Goal: Task Accomplishment & Management: Manage account settings

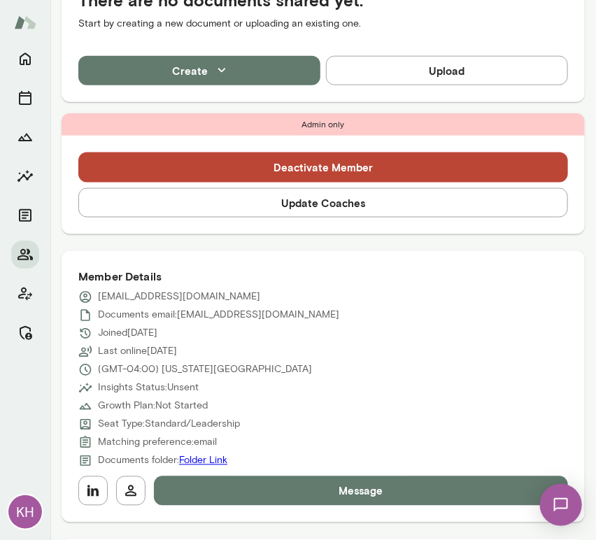
scroll to position [379, 0]
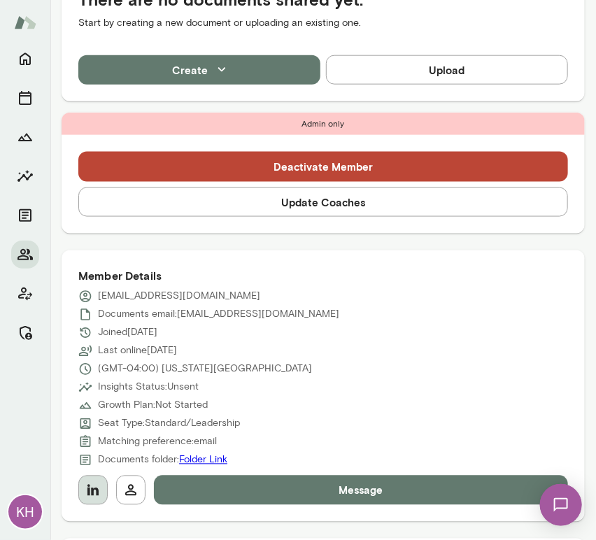
click at [97, 480] on button "button" at bounding box center [92, 490] width 29 height 29
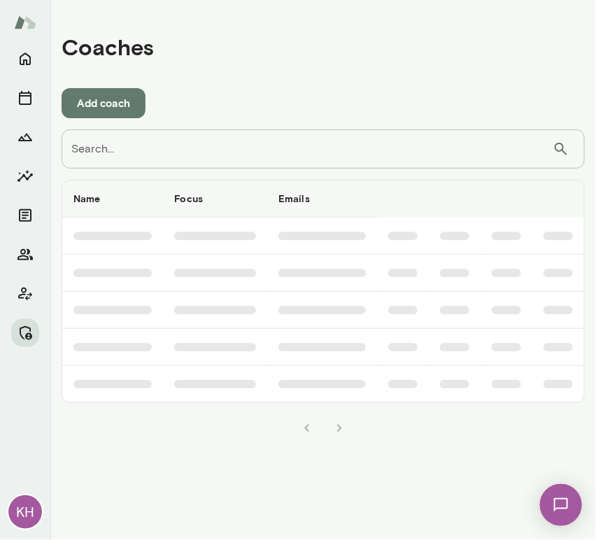
click at [133, 151] on input "Search..." at bounding box center [307, 148] width 491 height 39
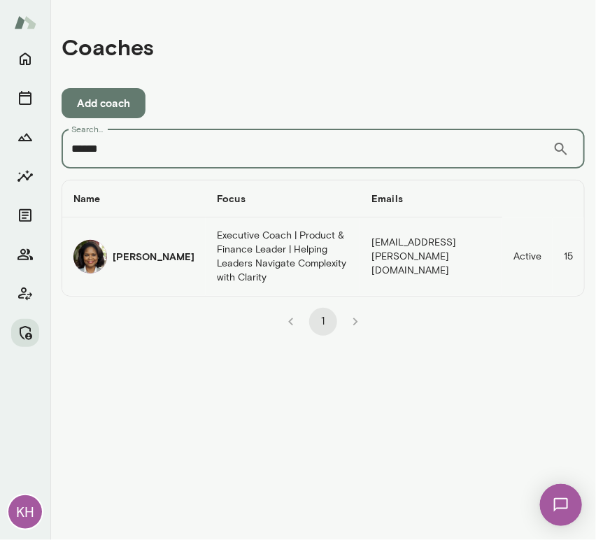
type input "******"
click at [96, 251] on img "coaches table" at bounding box center [90, 257] width 34 height 34
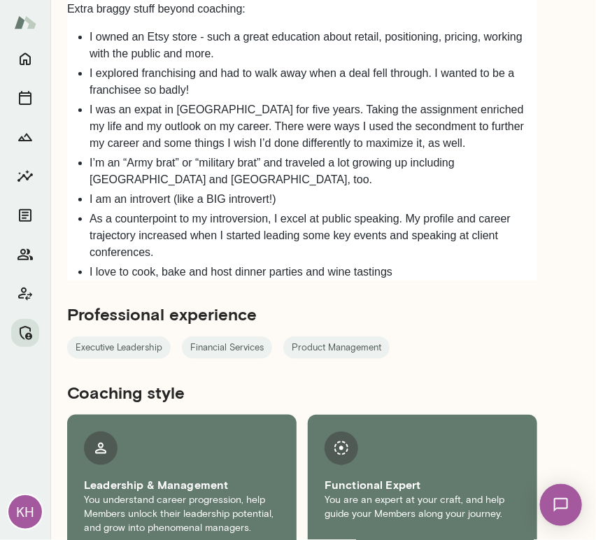
scroll to position [1671, 0]
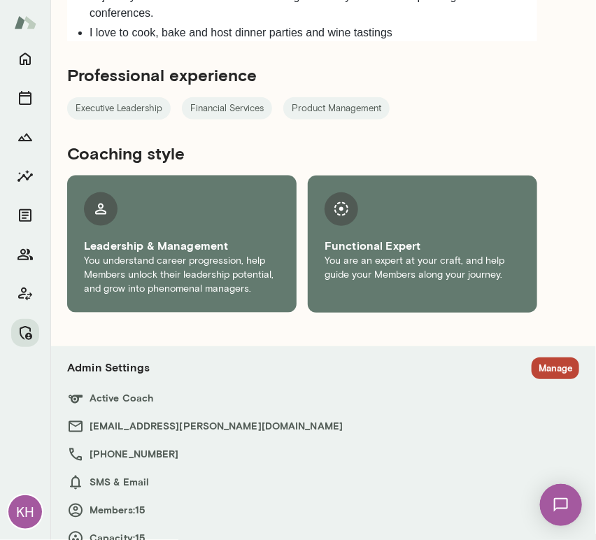
click at [532, 358] on button "Manage" at bounding box center [556, 369] width 48 height 22
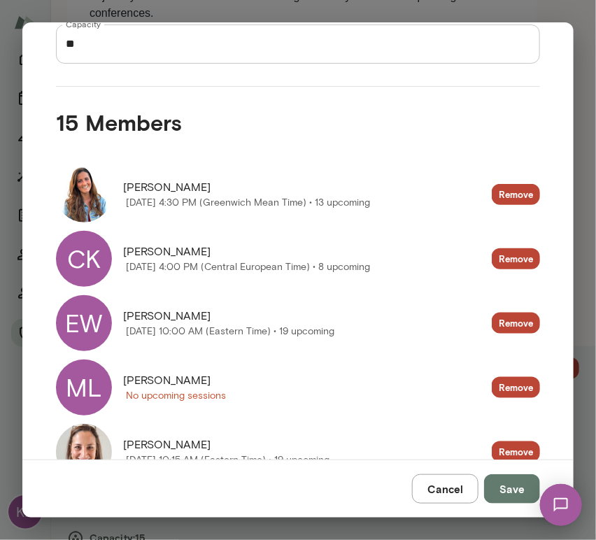
scroll to position [0, 0]
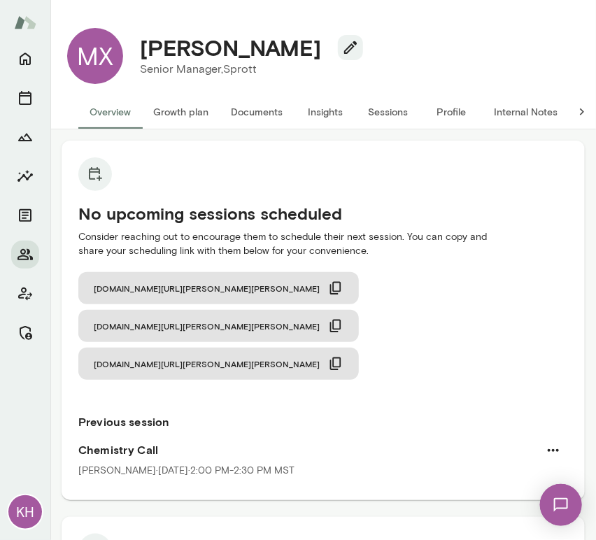
click at [514, 111] on button "Internal Notes" at bounding box center [526, 112] width 86 height 34
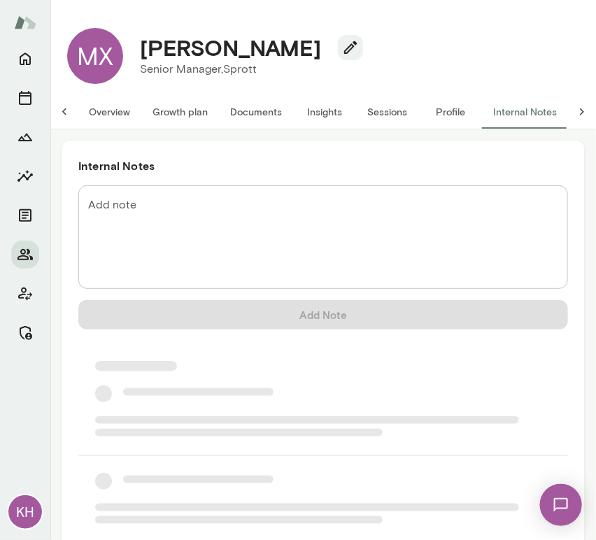
scroll to position [0, 11]
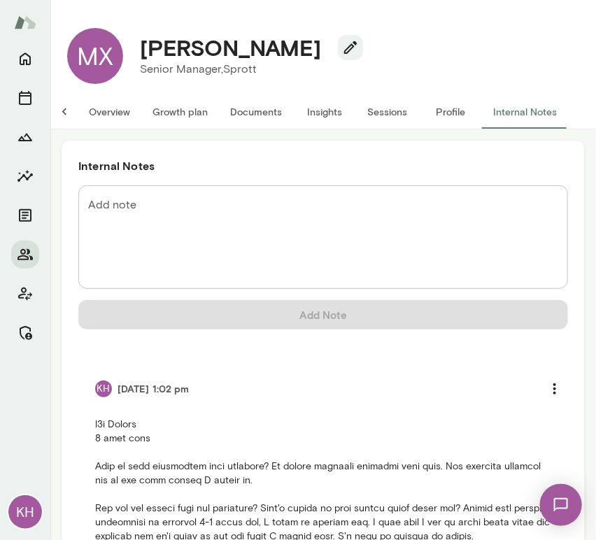
click at [385, 116] on button "Sessions" at bounding box center [387, 112] width 63 height 34
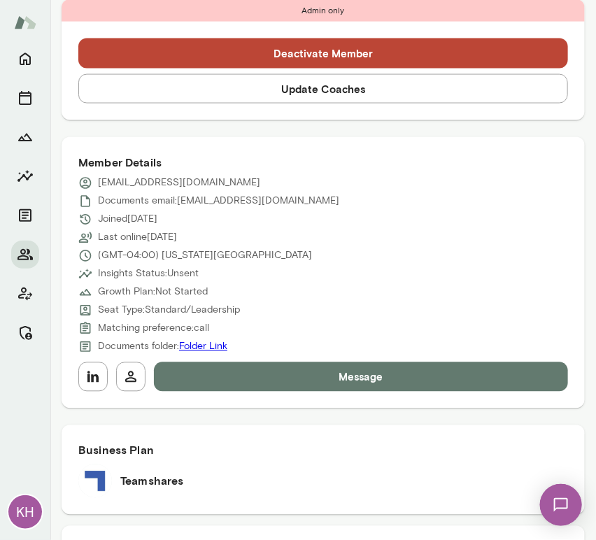
scroll to position [546, 0]
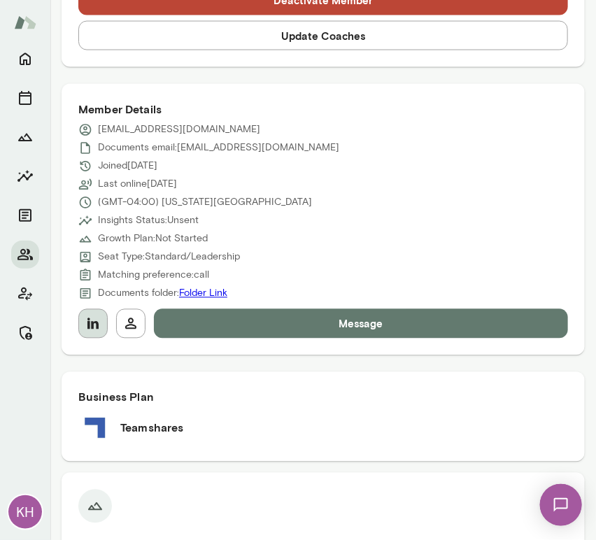
click at [97, 327] on icon "button" at bounding box center [92, 323] width 11 height 11
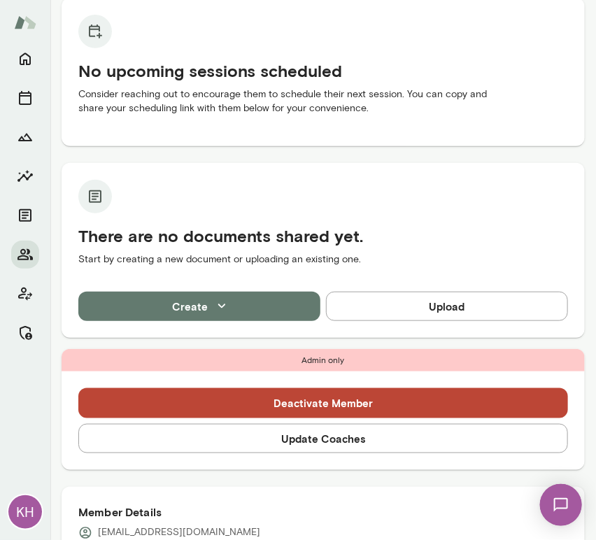
scroll to position [154, 0]
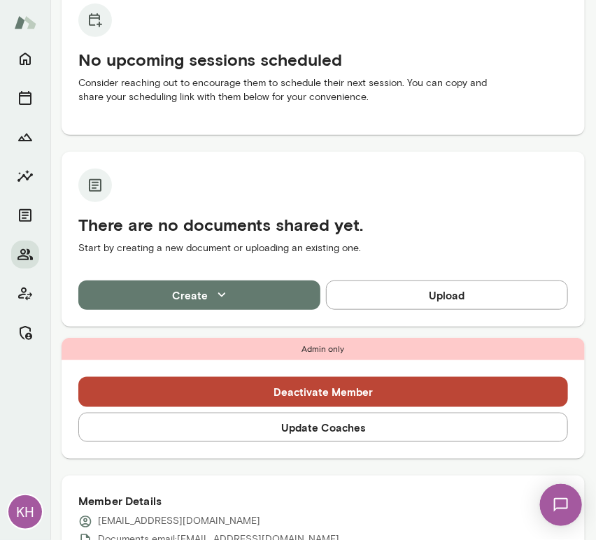
click at [299, 427] on button "Update Coaches" at bounding box center [323, 427] width 490 height 29
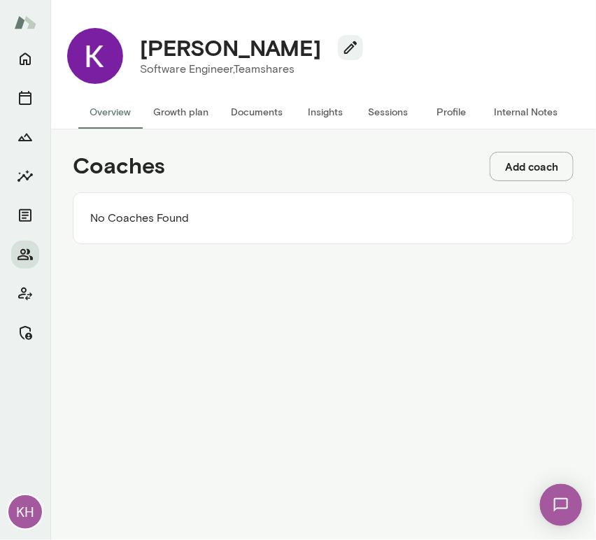
click at [530, 161] on button "Add coach" at bounding box center [532, 166] width 84 height 29
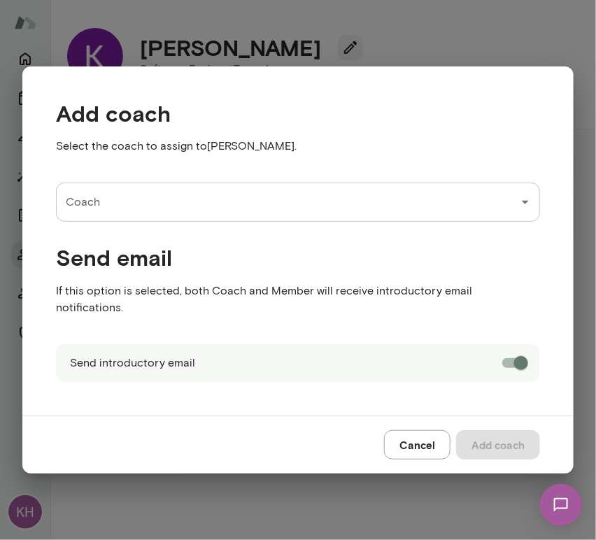
click at [219, 206] on input "Coach" at bounding box center [287, 202] width 451 height 27
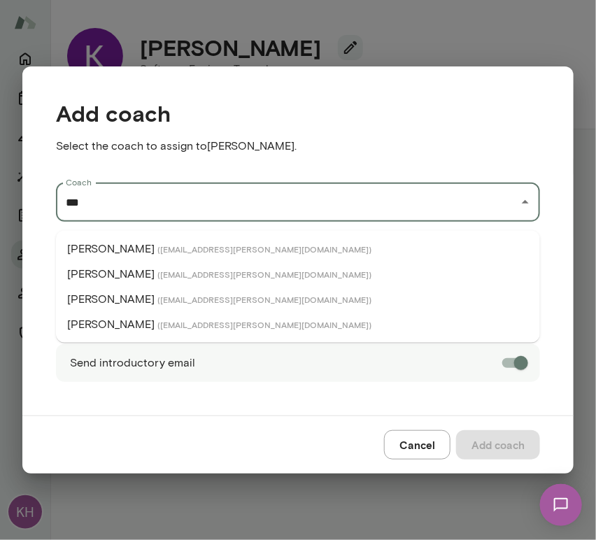
click at [155, 267] on li "Brian Lawrence ( brianlawrence@mento.co )" at bounding box center [298, 274] width 484 height 25
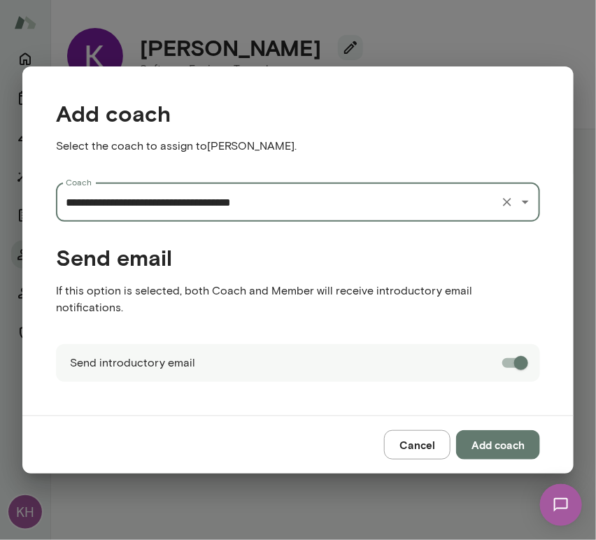
type input "**********"
click at [493, 438] on button "Add coach" at bounding box center [498, 444] width 84 height 29
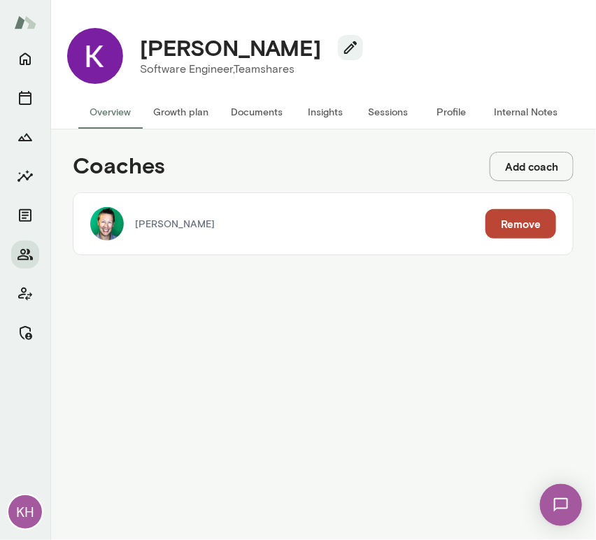
click at [391, 113] on button "Sessions" at bounding box center [388, 112] width 63 height 34
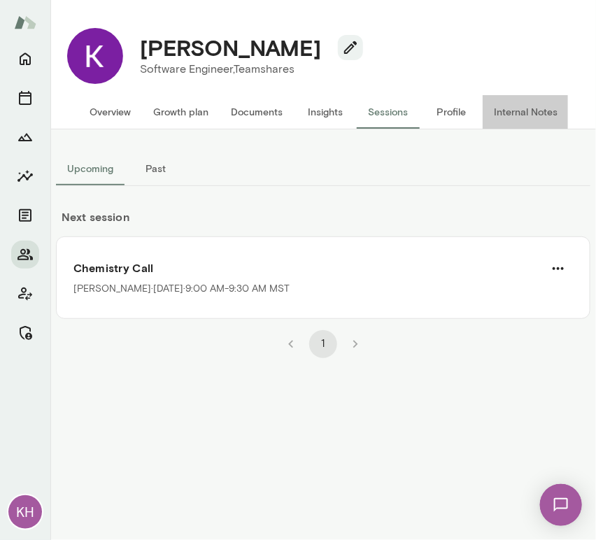
click at [528, 118] on button "Internal Notes" at bounding box center [526, 112] width 86 height 34
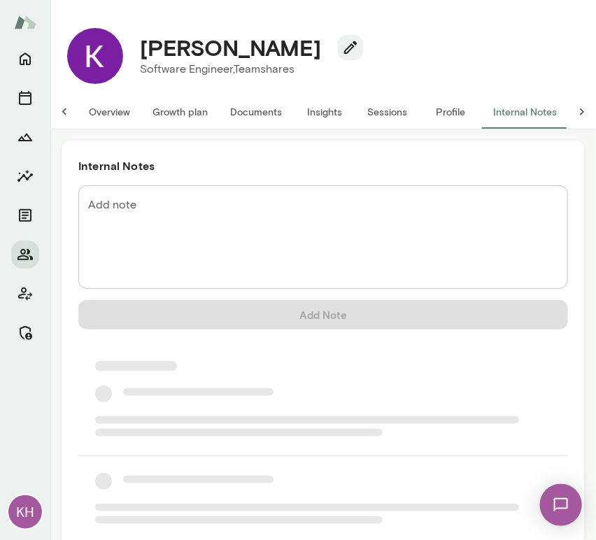
scroll to position [0, 11]
click at [220, 220] on textarea "Add note" at bounding box center [323, 237] width 470 height 80
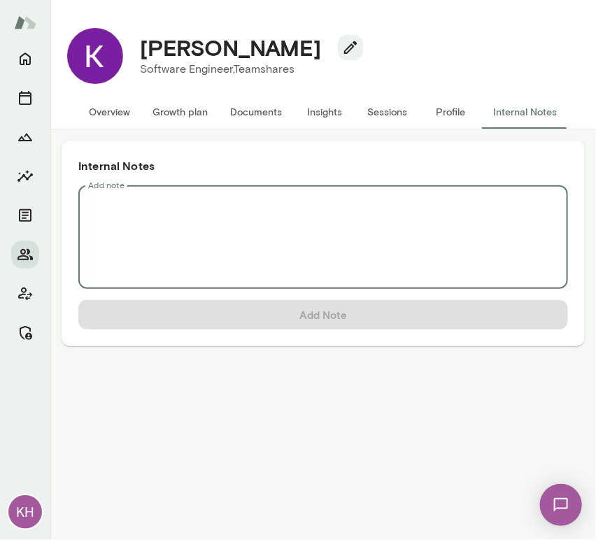
scroll to position [0, 0]
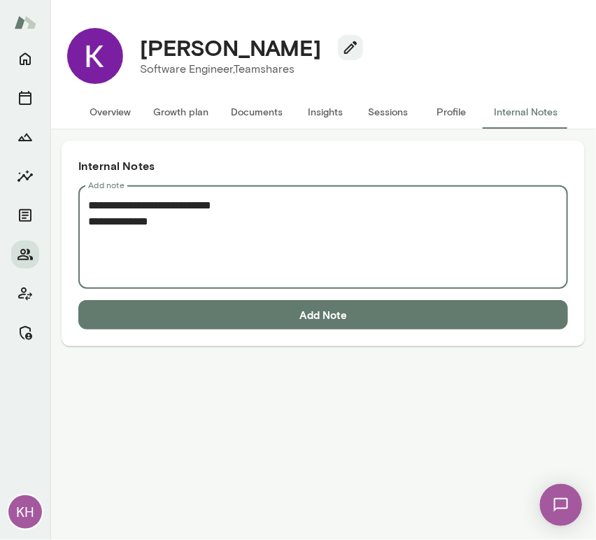
paste textarea "**********"
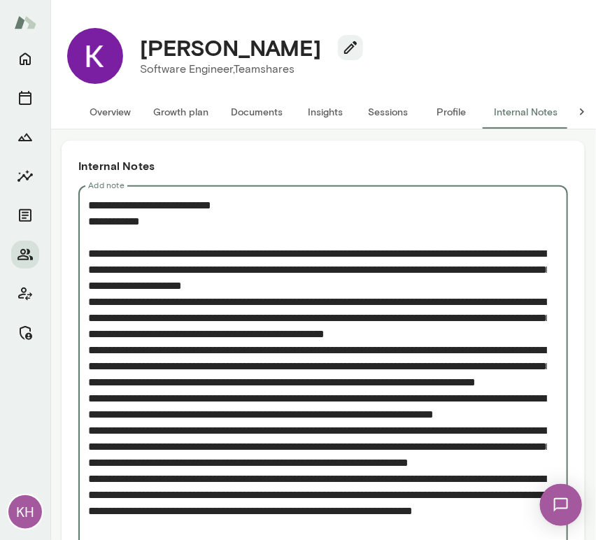
scroll to position [57, 0]
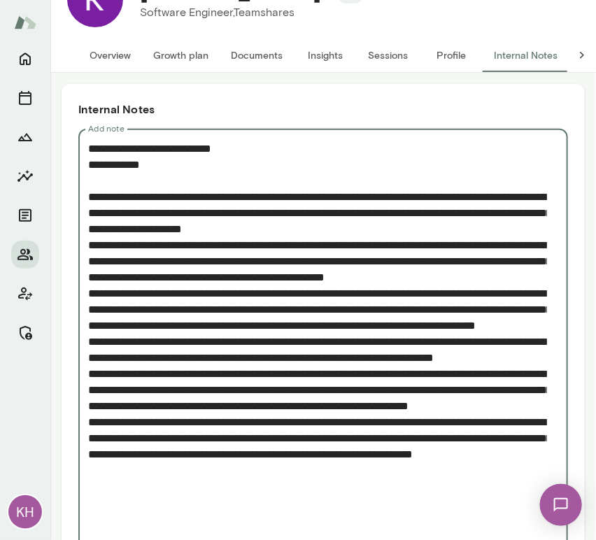
click at [92, 242] on textarea "Add note" at bounding box center [317, 342] width 459 height 402
click at [83, 239] on div "* Add note" at bounding box center [323, 342] width 490 height 426
click at [85, 243] on div "* Add note" at bounding box center [323, 342] width 490 height 426
click at [90, 246] on textarea "Add note" at bounding box center [317, 342] width 459 height 402
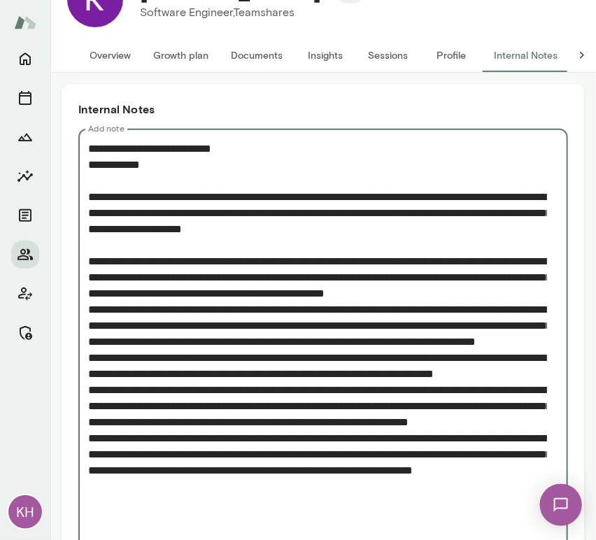
click at [89, 320] on textarea "Add note" at bounding box center [317, 350] width 459 height 419
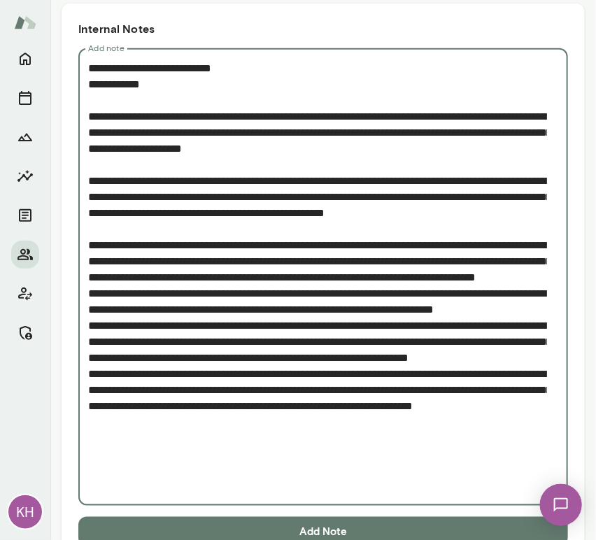
scroll to position [138, 0]
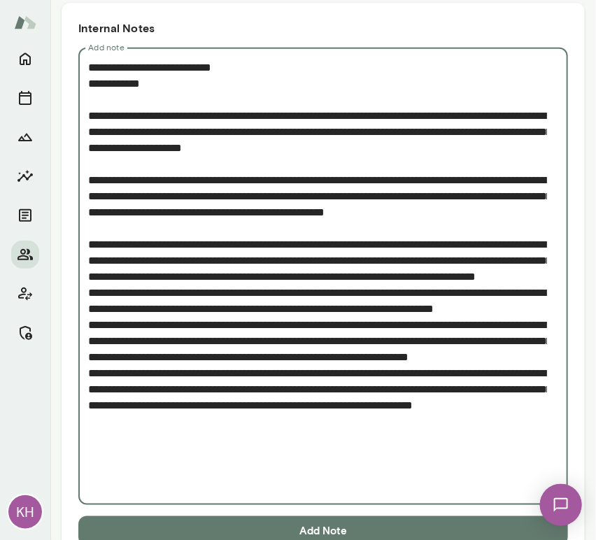
click at [90, 323] on textarea "Add note" at bounding box center [317, 276] width 459 height 435
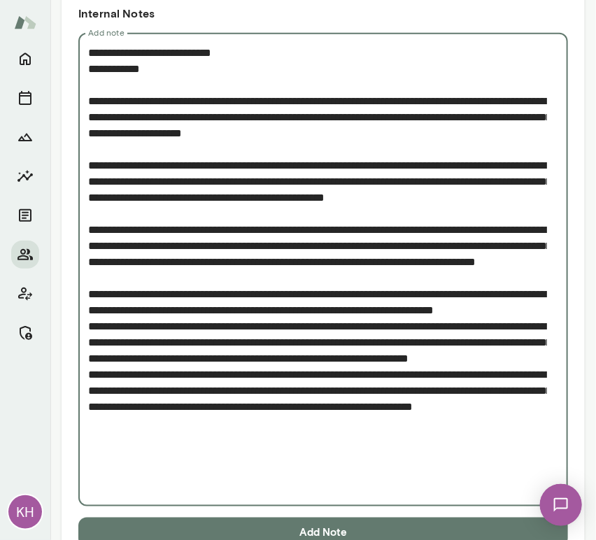
scroll to position [153, 0]
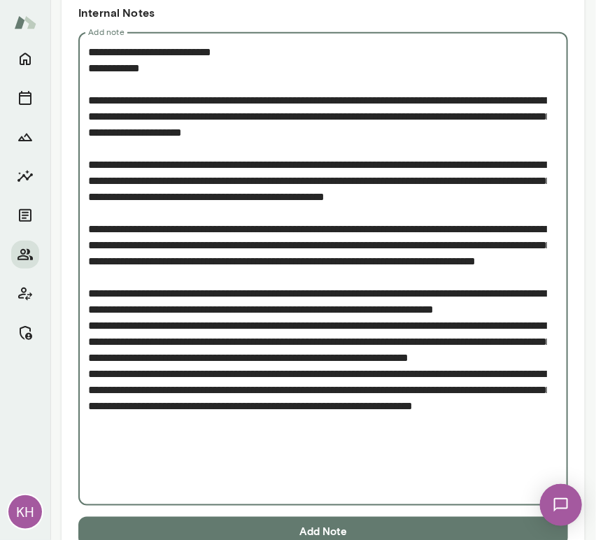
click at [88, 373] on textarea "Add note" at bounding box center [317, 269] width 459 height 451
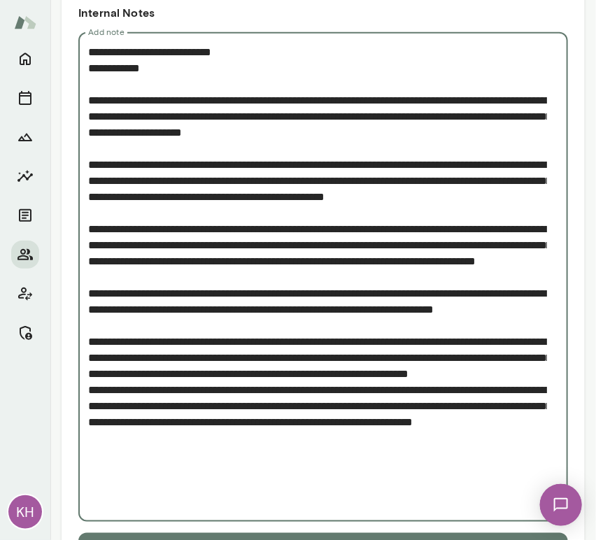
scroll to position [171, 0]
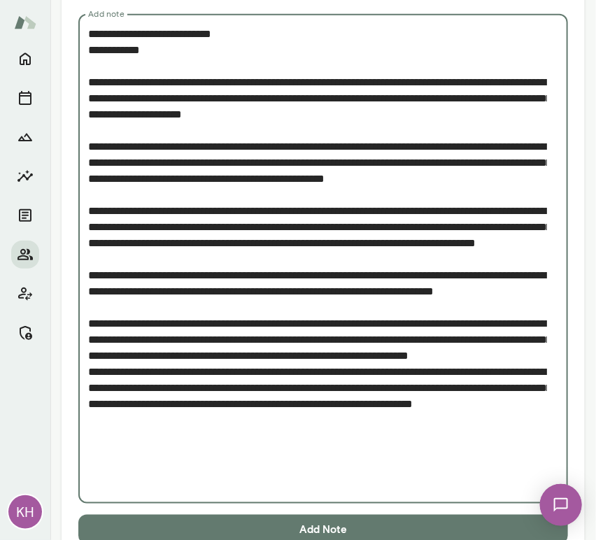
click at [92, 435] on textarea "Add note" at bounding box center [317, 259] width 459 height 467
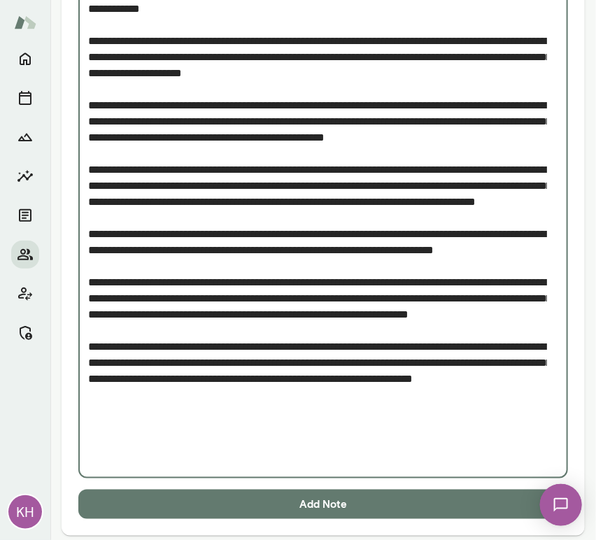
scroll to position [219, 0]
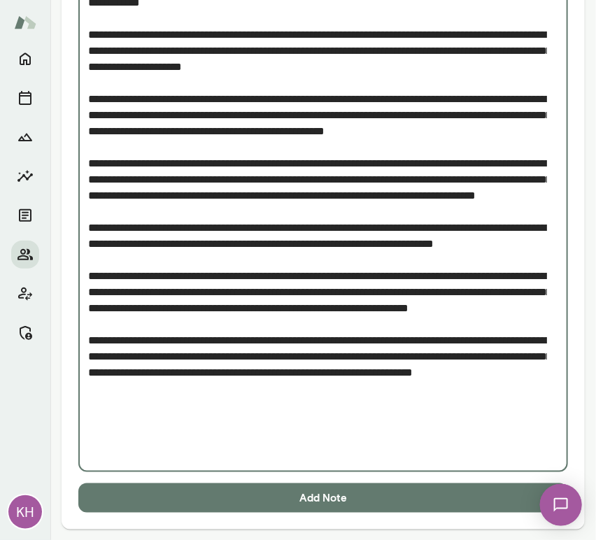
type textarea "**********"
click at [185, 488] on button "Add Note" at bounding box center [323, 498] width 490 height 29
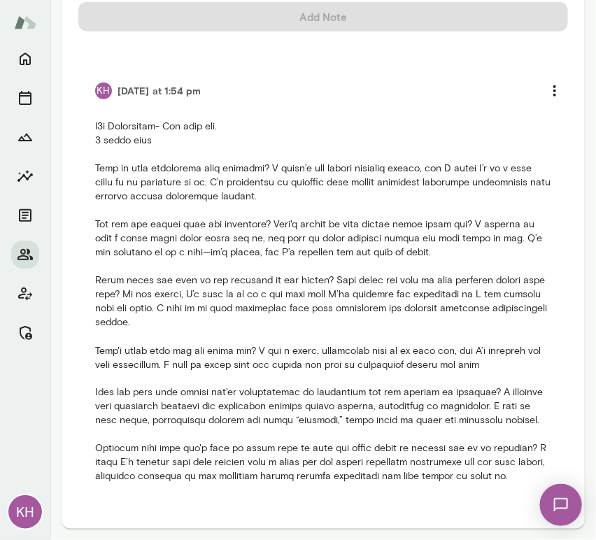
scroll to position [0, 0]
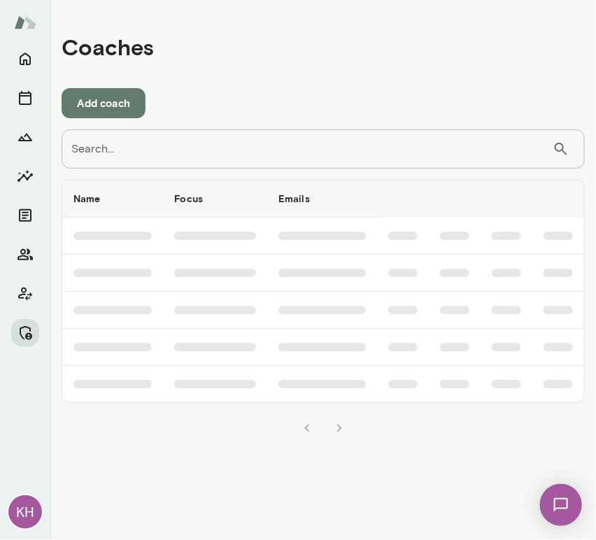
click at [369, 146] on input "Search..." at bounding box center [307, 148] width 491 height 39
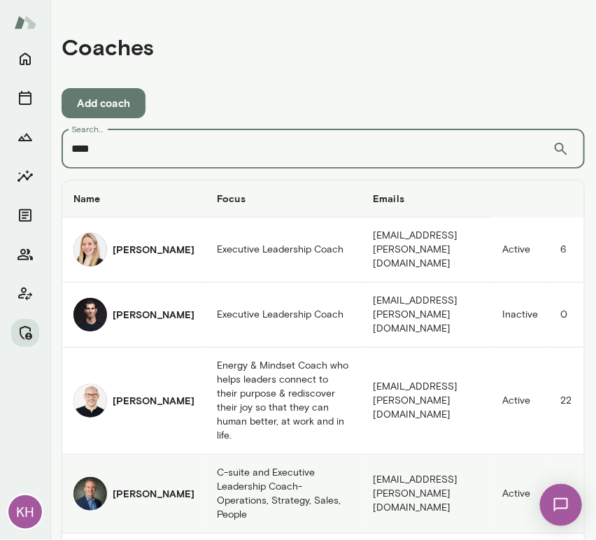
type input "****"
click at [172, 458] on td "Michael Alden" at bounding box center [133, 494] width 143 height 79
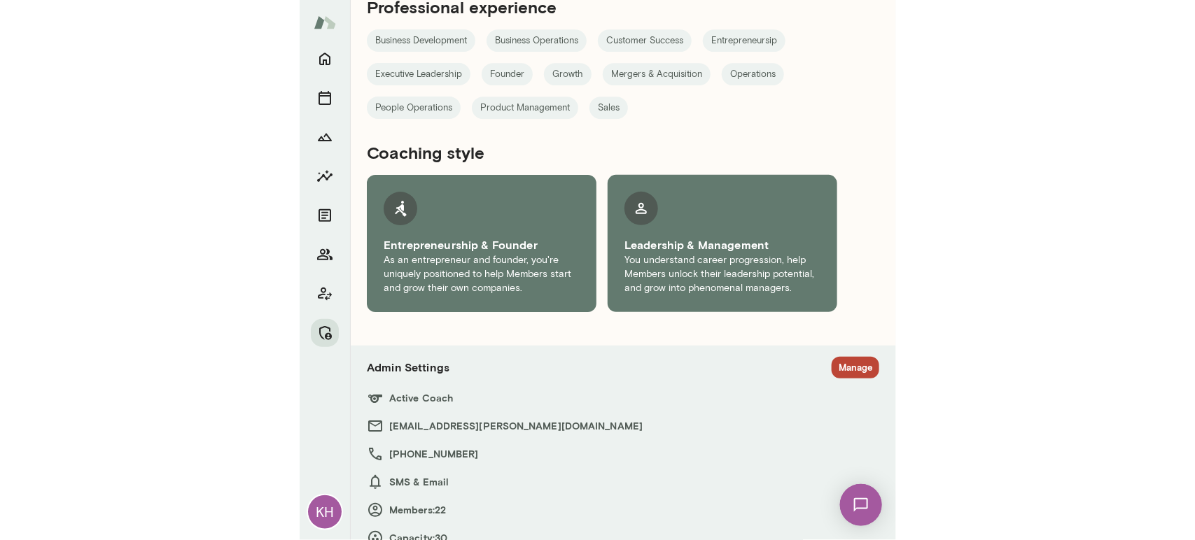
scroll to position [785, 0]
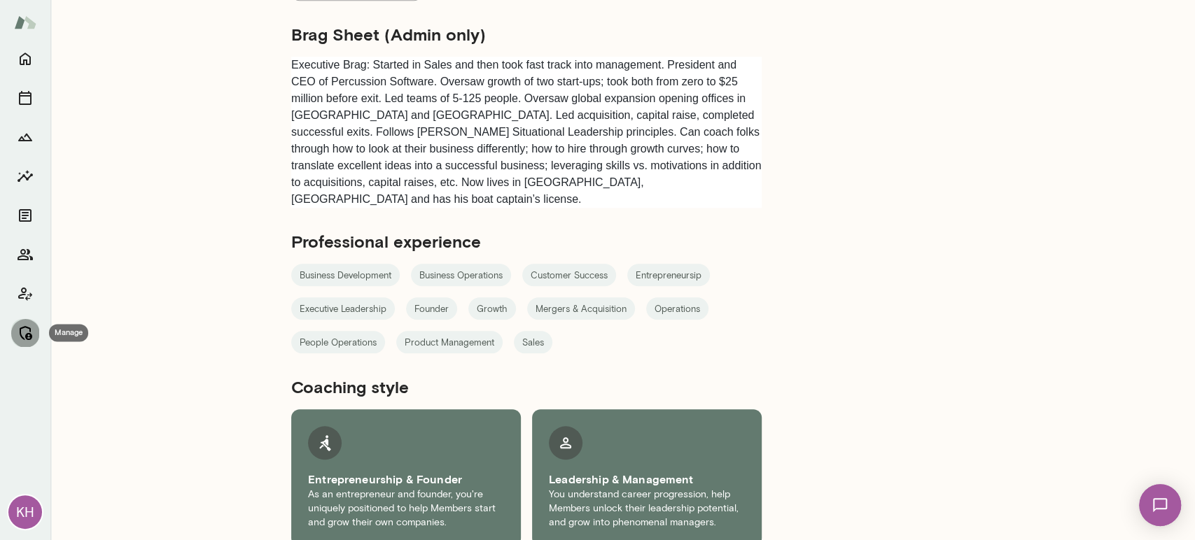
click at [18, 328] on icon "Manage" at bounding box center [25, 333] width 17 height 17
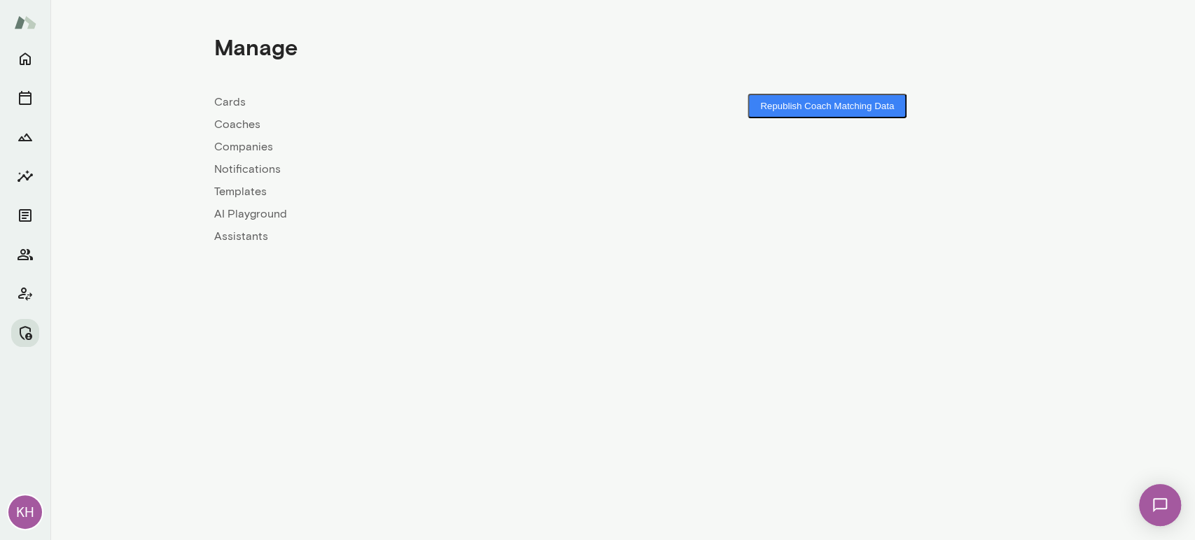
click at [257, 144] on link "Companies" at bounding box center [418, 147] width 409 height 17
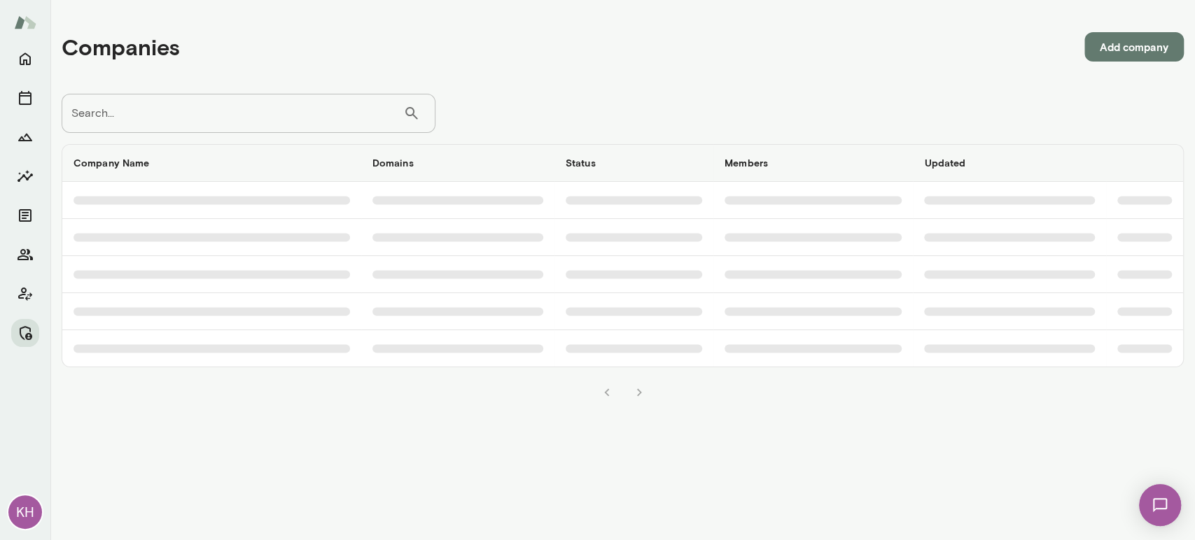
click at [241, 103] on input "Search..." at bounding box center [233, 113] width 342 height 39
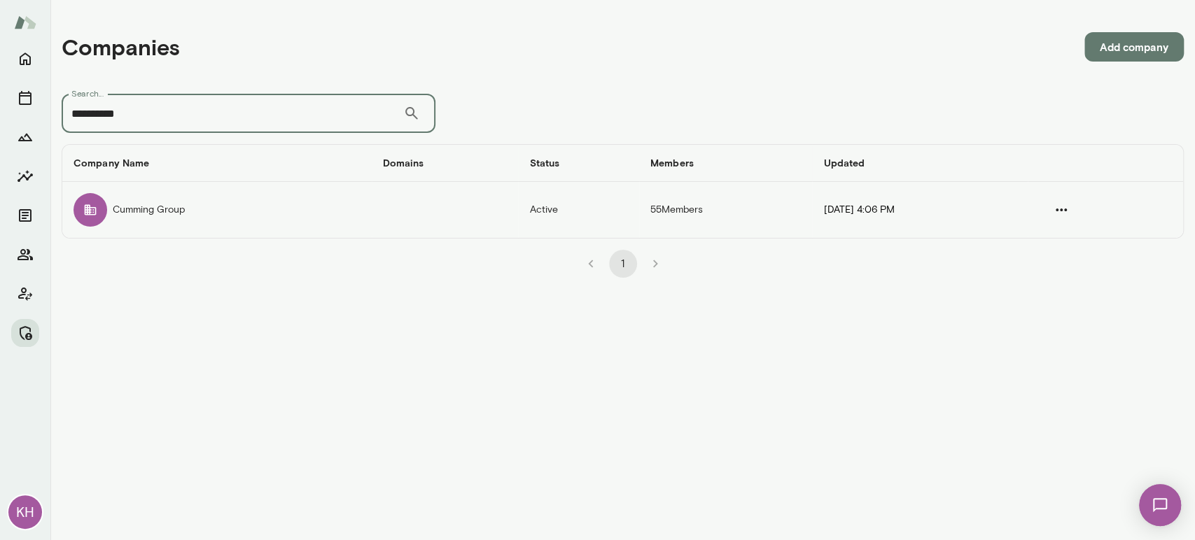
type input "**********"
click at [130, 216] on td "Cumming Group" at bounding box center [216, 210] width 309 height 56
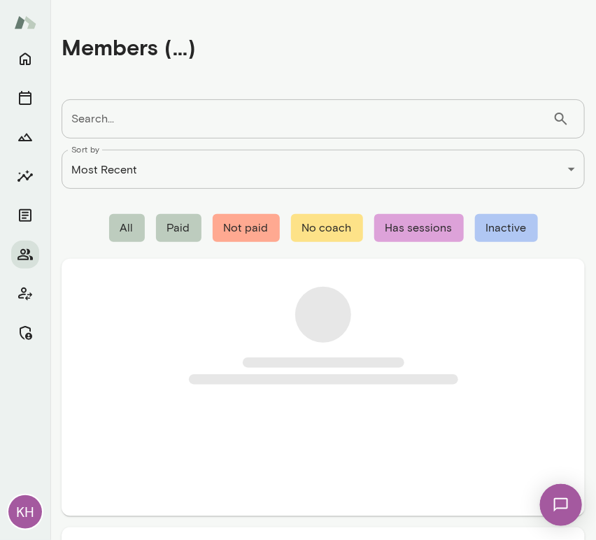
click at [267, 112] on input "Search..." at bounding box center [307, 118] width 491 height 39
paste input "**********"
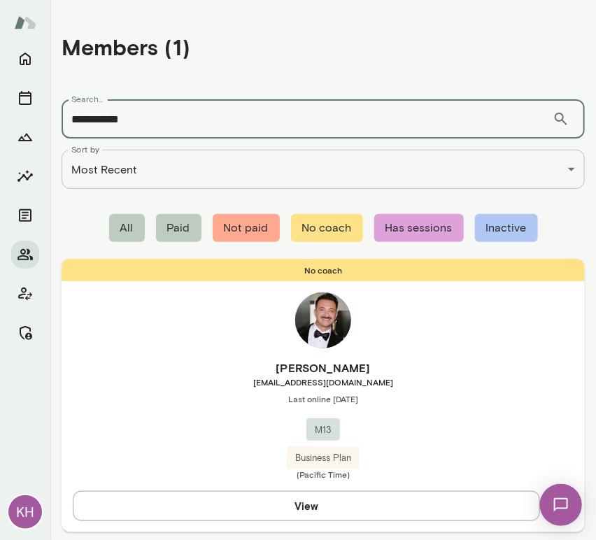
type input "**********"
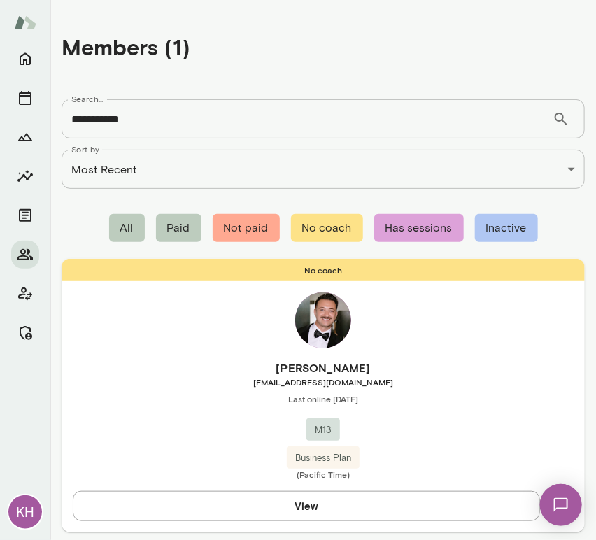
click at [177, 384] on span "[EMAIL_ADDRESS][DOMAIN_NAME]" at bounding box center [324, 382] width 524 height 11
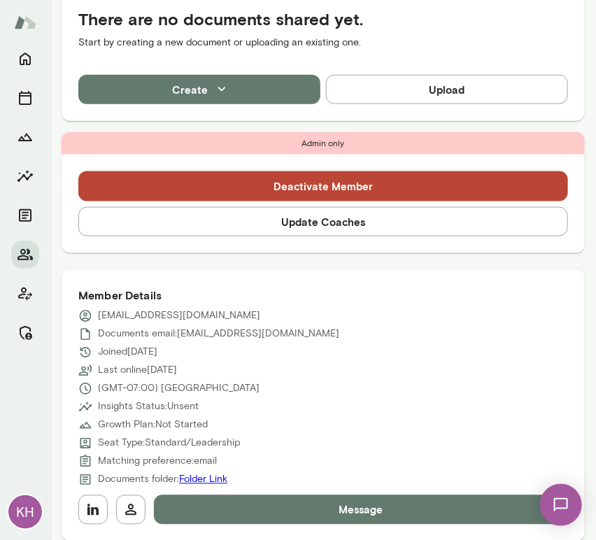
scroll to position [423, 0]
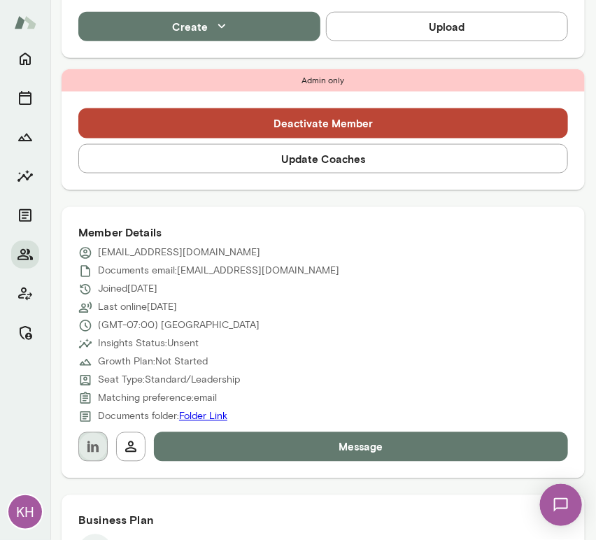
click at [104, 443] on button "button" at bounding box center [92, 447] width 29 height 29
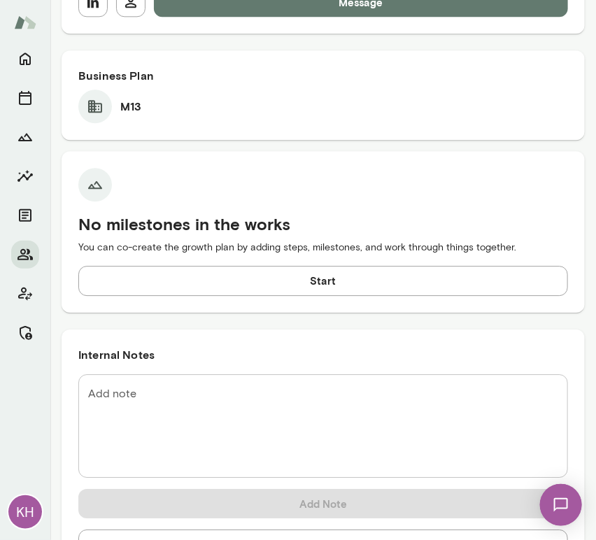
scroll to position [0, 0]
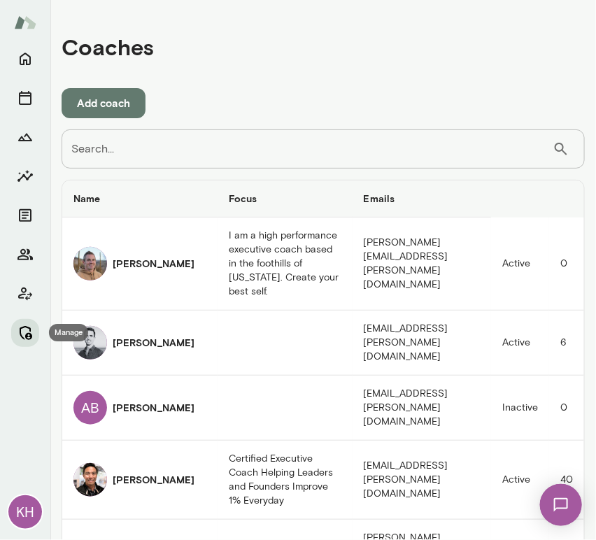
click at [25, 329] on icon "Manage" at bounding box center [25, 333] width 17 height 17
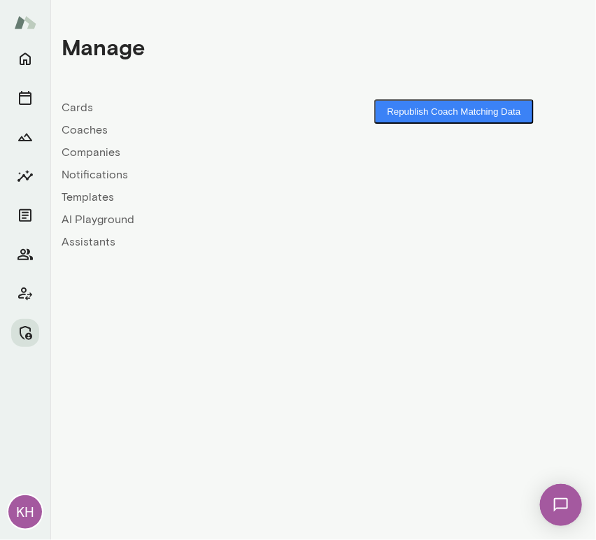
click at [82, 133] on link "Coaches" at bounding box center [193, 130] width 262 height 17
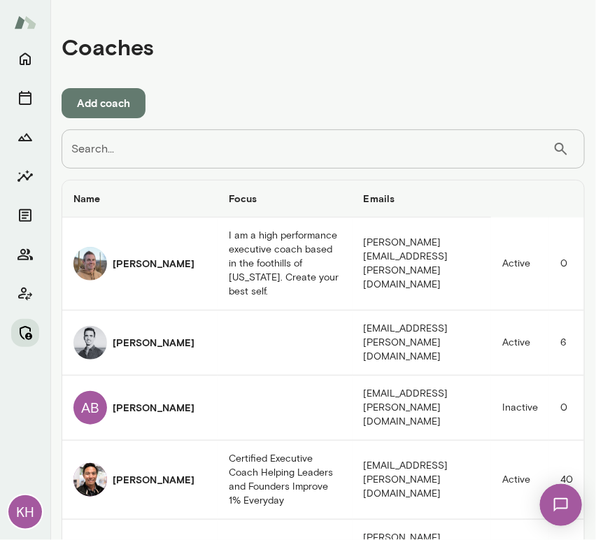
click at [27, 330] on icon "Manage" at bounding box center [25, 333] width 17 height 17
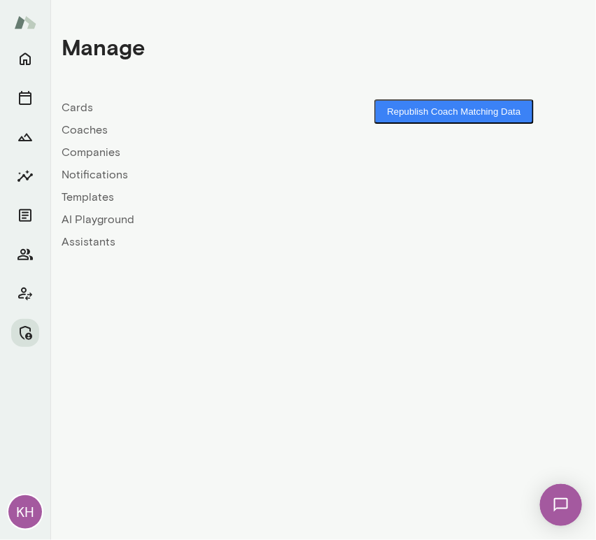
click at [90, 150] on link "Companies" at bounding box center [193, 152] width 262 height 17
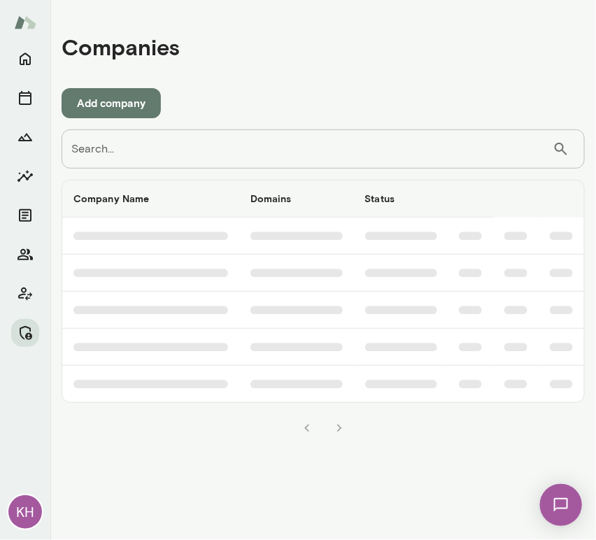
click at [119, 146] on input "Search..." at bounding box center [307, 148] width 491 height 39
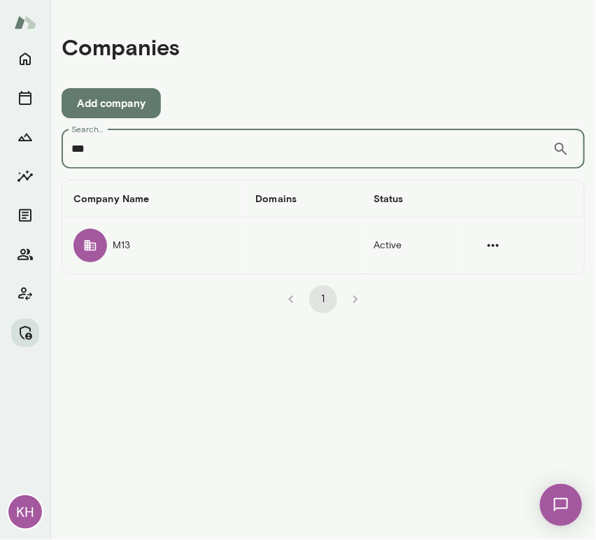
type input "***"
click at [110, 255] on td "M13" at bounding box center [153, 246] width 182 height 56
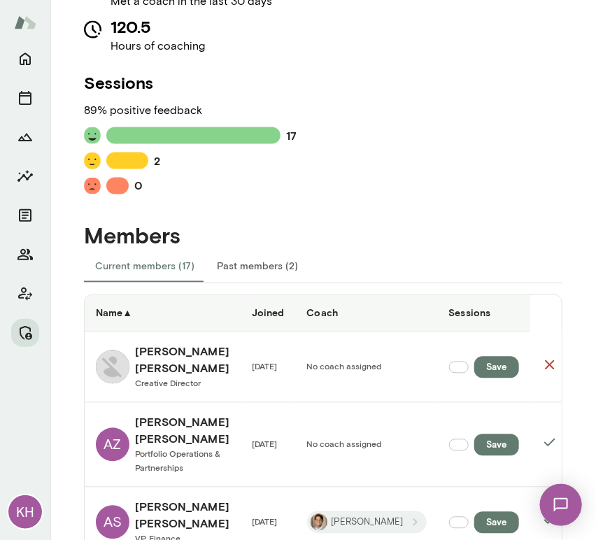
scroll to position [520, 0]
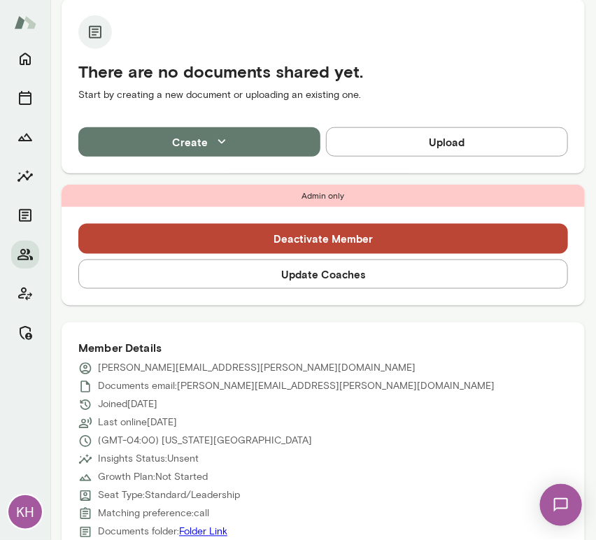
scroll to position [577, 0]
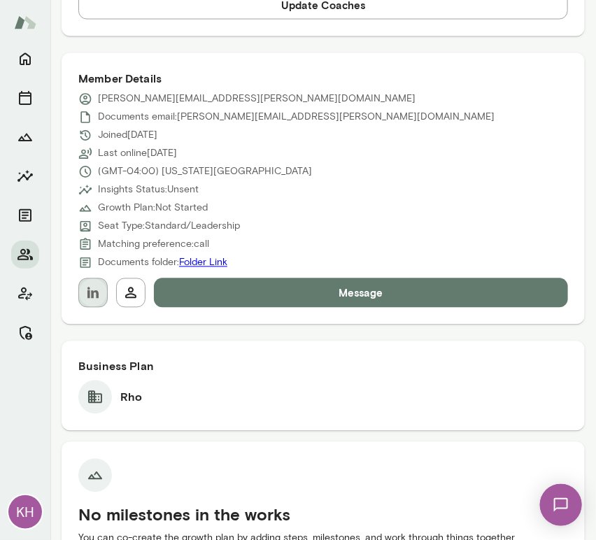
click at [95, 288] on icon "button" at bounding box center [93, 293] width 17 height 17
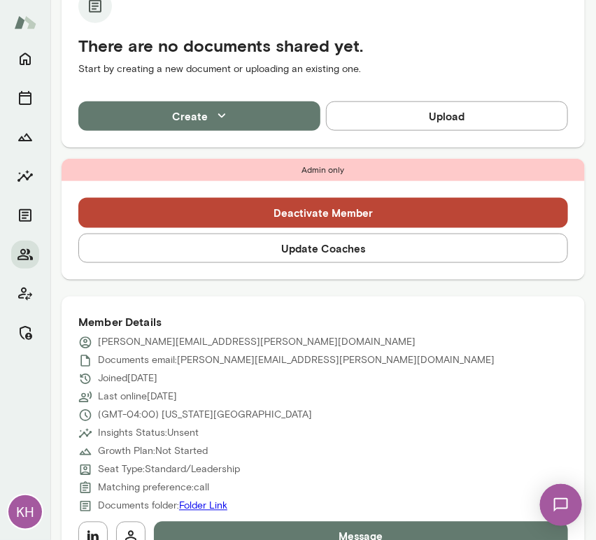
scroll to position [420, 0]
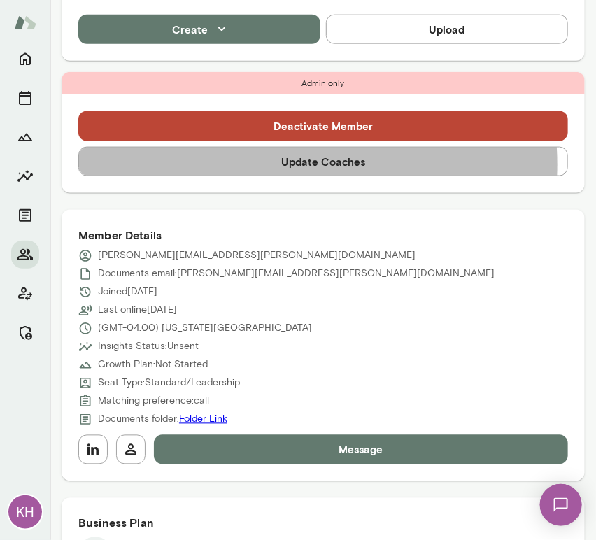
click at [270, 164] on button "Update Coaches" at bounding box center [323, 161] width 490 height 29
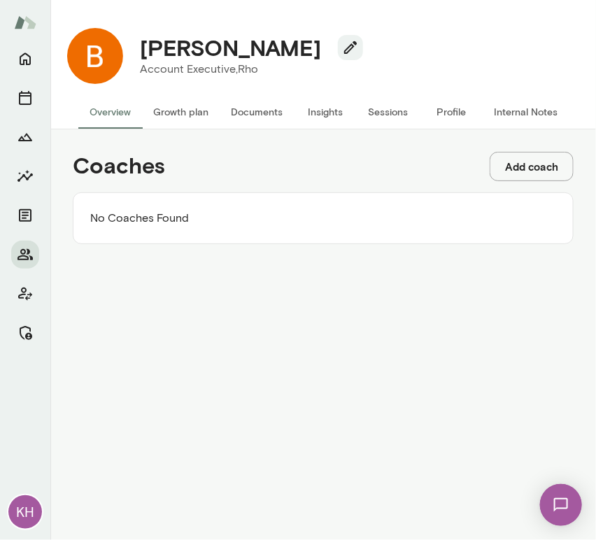
click at [521, 169] on button "Add coach" at bounding box center [532, 166] width 84 height 29
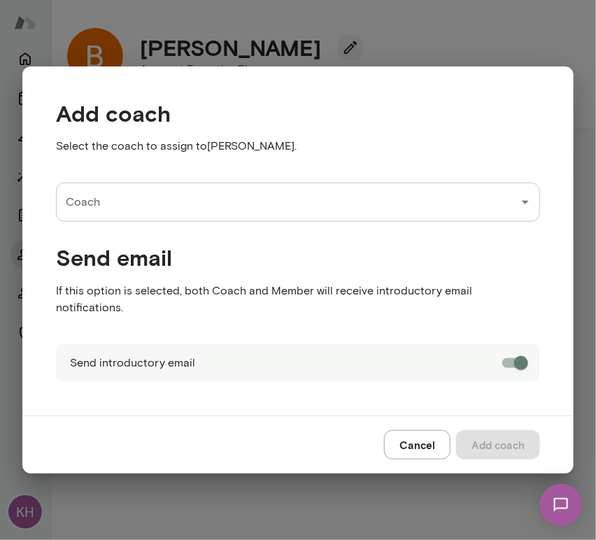
click at [194, 222] on div "Coach" at bounding box center [298, 202] width 484 height 39
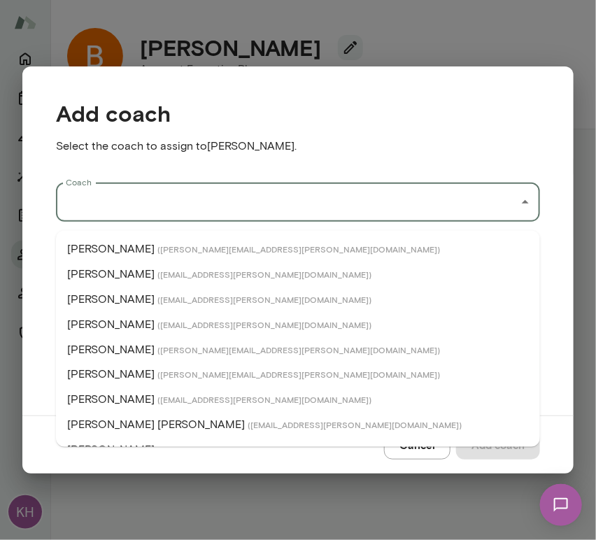
click at [173, 216] on input "Coach" at bounding box center [287, 202] width 451 height 27
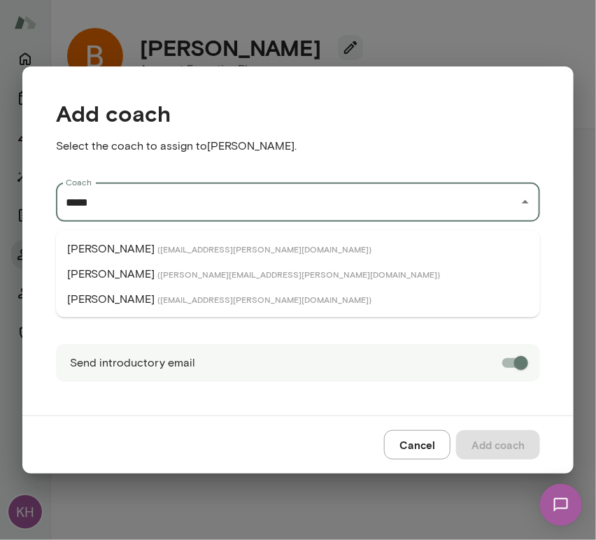
click at [167, 302] on span "( [EMAIL_ADDRESS][PERSON_NAME][DOMAIN_NAME] )" at bounding box center [264, 299] width 214 height 11
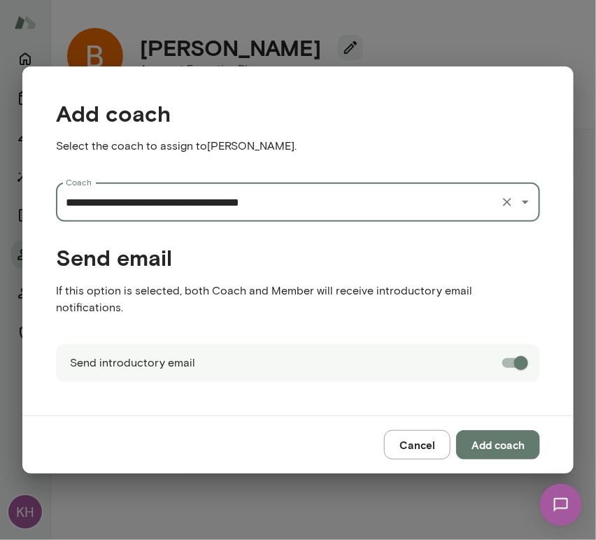
type input "**********"
click at [487, 434] on button "Add coach" at bounding box center [498, 444] width 84 height 29
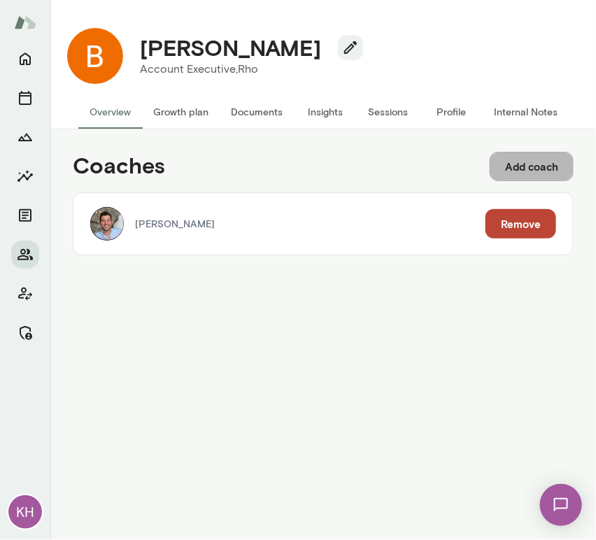
click at [516, 165] on button "Add coach" at bounding box center [532, 166] width 84 height 29
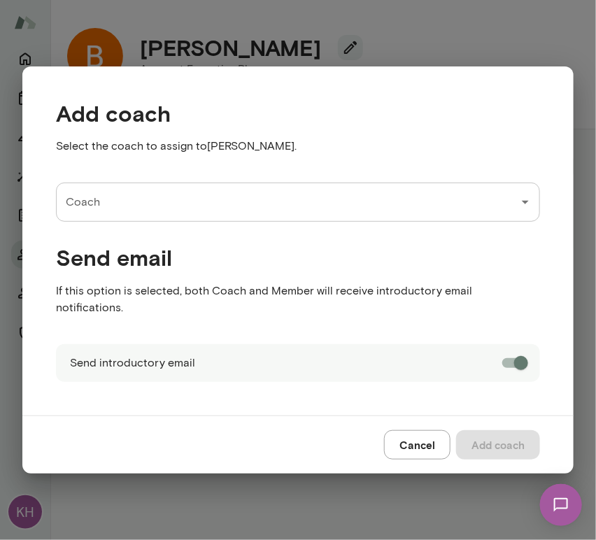
click at [156, 216] on input "Coach" at bounding box center [287, 202] width 451 height 27
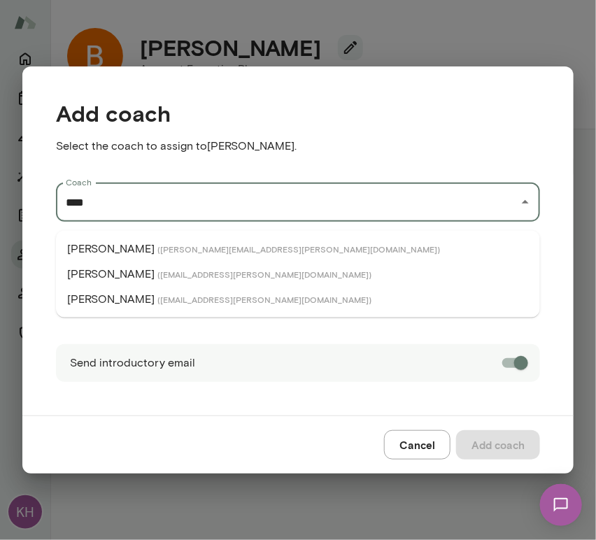
click at [127, 302] on p "Mark Zschocke" at bounding box center [110, 299] width 87 height 17
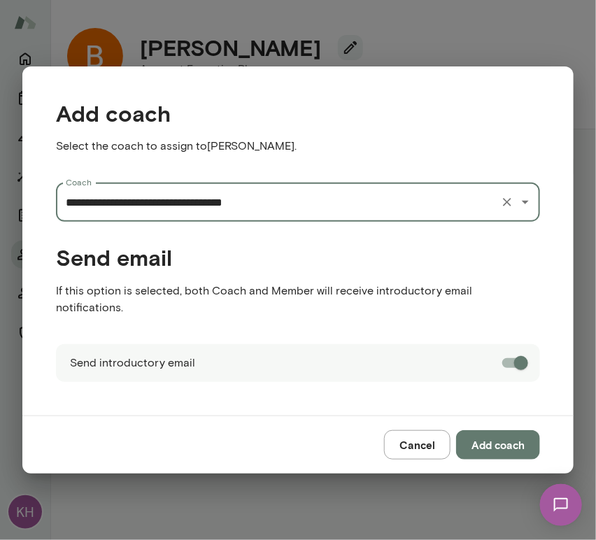
type input "**********"
click at [504, 432] on button "Add coach" at bounding box center [498, 444] width 84 height 29
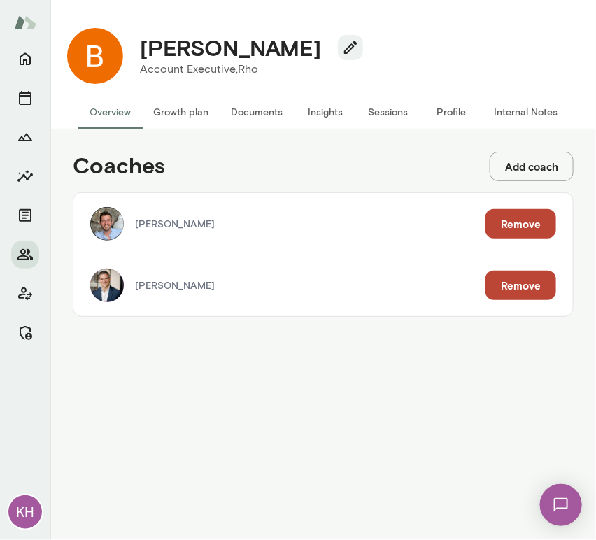
drag, startPoint x: 309, startPoint y: 48, endPoint x: 140, endPoint y: 38, distance: 169.6
click at [140, 38] on h4 "Brendan Feehan" at bounding box center [230, 47] width 181 height 27
copy h4 "Brendan Feehan"
click at [353, 139] on div "Coaches Add coach David Sferlazza Remove Mark Zschocke Remove" at bounding box center [323, 334] width 546 height 411
click at [381, 114] on button "Sessions" at bounding box center [388, 112] width 63 height 34
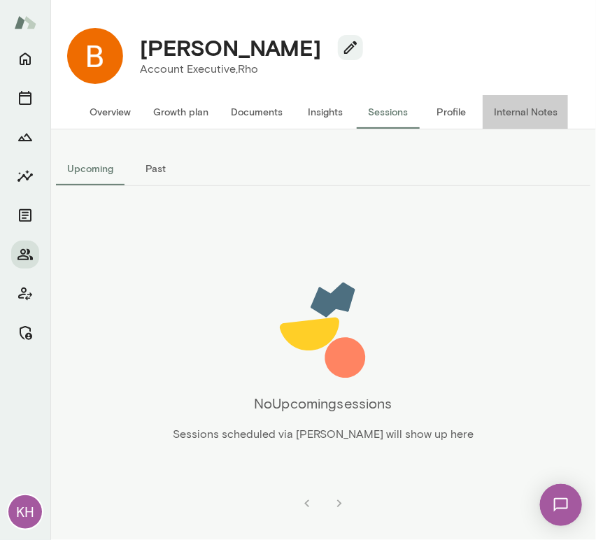
click at [506, 108] on button "Internal Notes" at bounding box center [526, 112] width 86 height 34
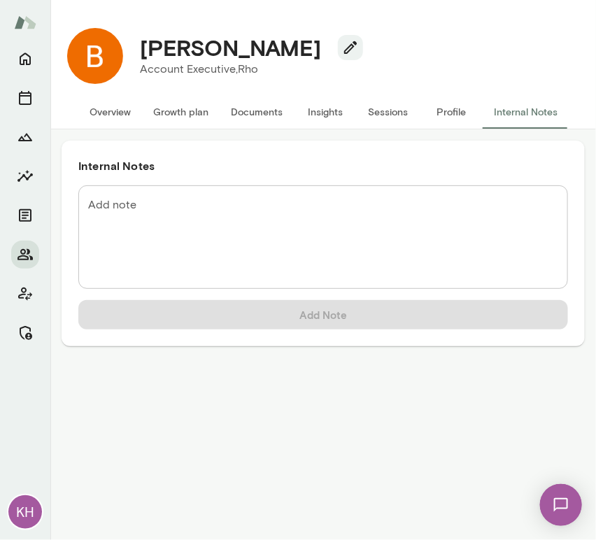
click at [525, 111] on button "Internal Notes" at bounding box center [526, 112] width 86 height 34
click at [115, 216] on textarea "Add note" at bounding box center [323, 237] width 470 height 80
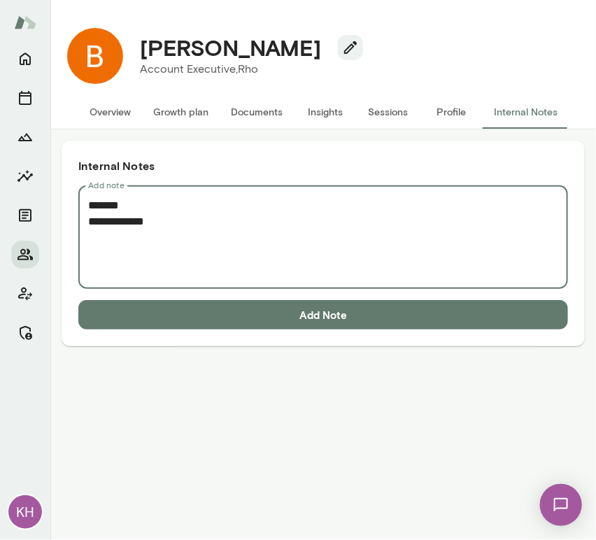
paste textarea "**********"
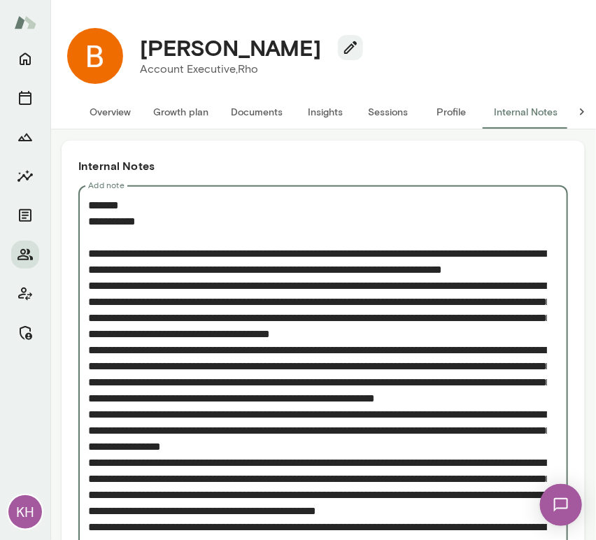
scroll to position [106, 0]
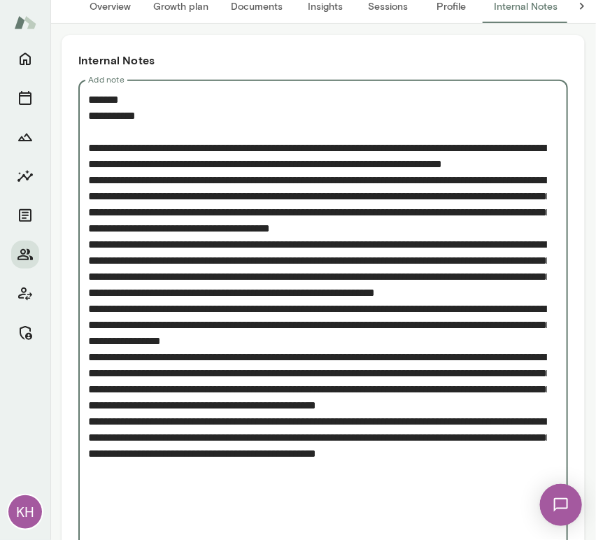
click at [84, 197] on div "* Add note" at bounding box center [323, 317] width 490 height 474
click at [89, 197] on textarea "Add note" at bounding box center [317, 317] width 459 height 451
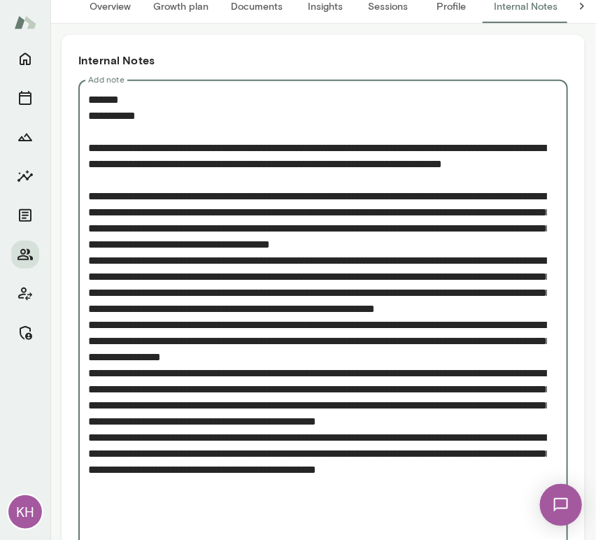
click at [88, 286] on textarea "Add note" at bounding box center [317, 325] width 459 height 467
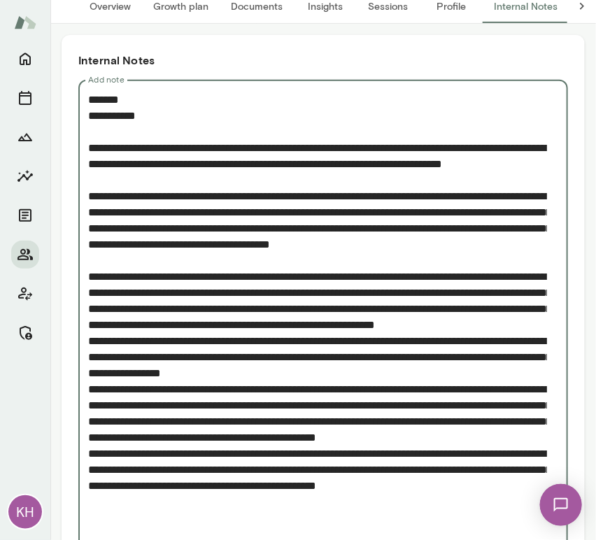
click at [89, 383] on textarea "Add note" at bounding box center [317, 333] width 459 height 483
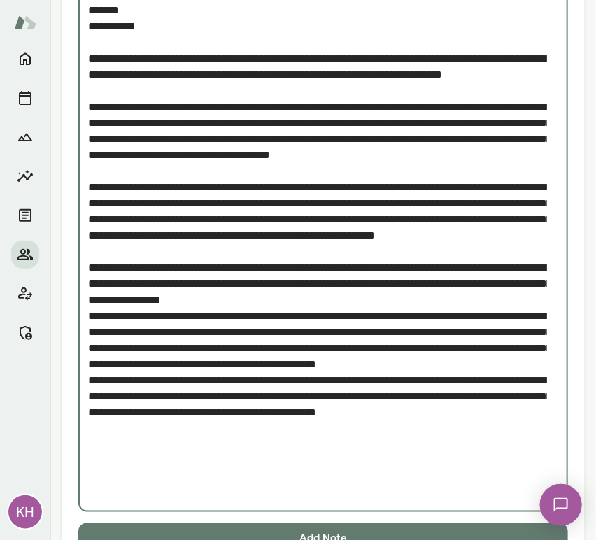
scroll to position [202, 0]
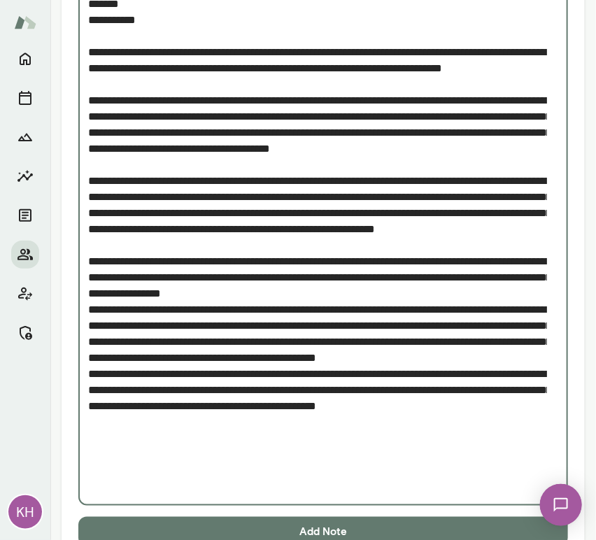
click at [89, 358] on textarea "Add note" at bounding box center [317, 245] width 459 height 499
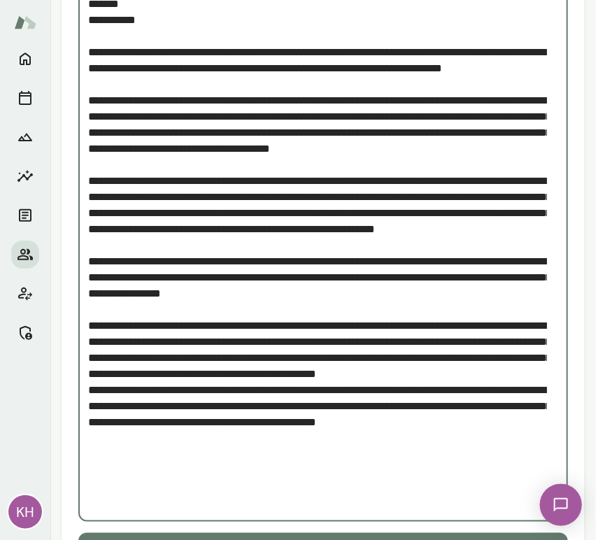
click at [90, 454] on textarea "Add note" at bounding box center [317, 253] width 459 height 515
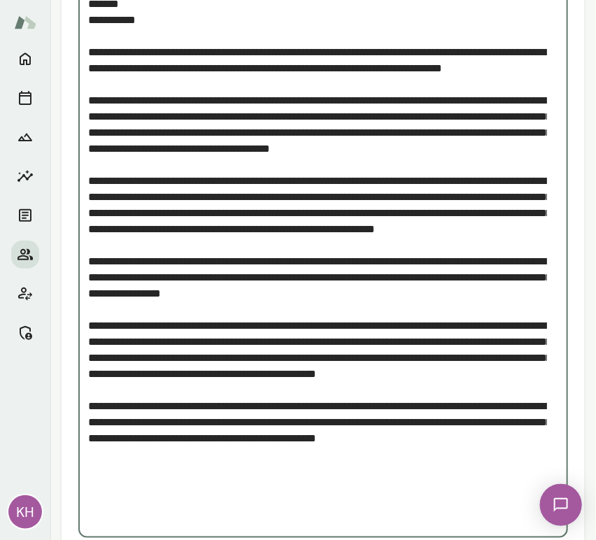
scroll to position [268, 0]
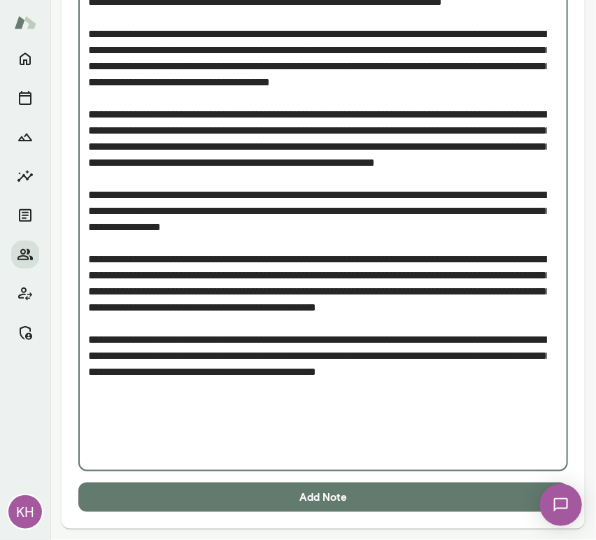
type textarea "**********"
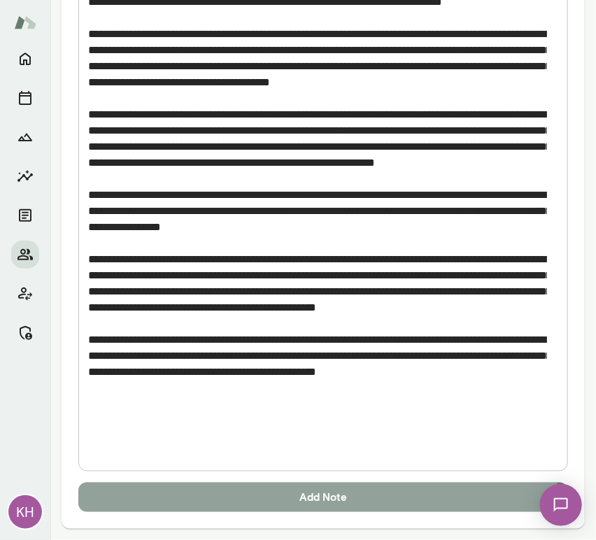
click at [139, 509] on button "Add Note" at bounding box center [323, 497] width 490 height 29
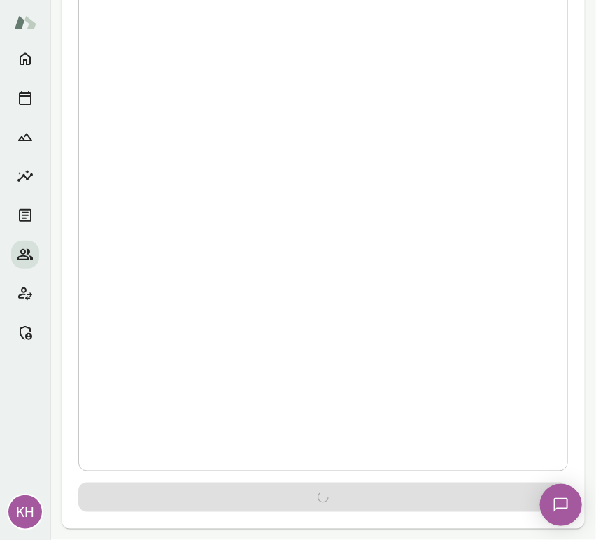
scroll to position [0, 0]
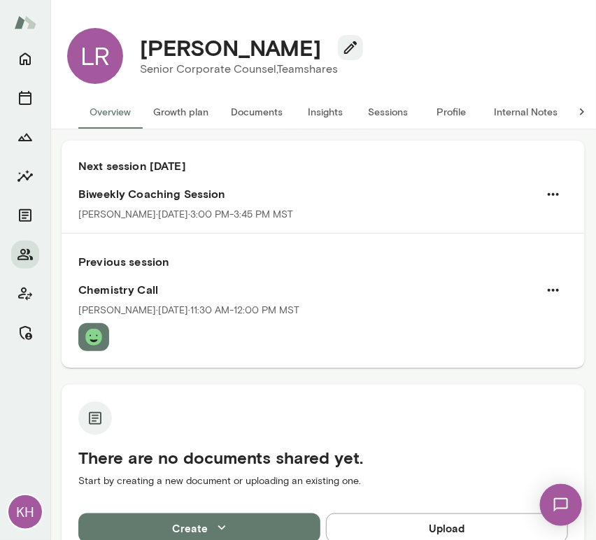
click at [391, 112] on button "Sessions" at bounding box center [388, 112] width 63 height 34
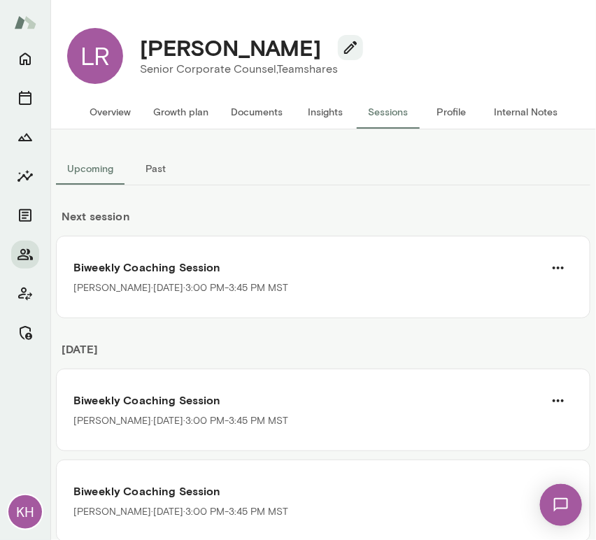
click at [523, 111] on button "Internal Notes" at bounding box center [526, 112] width 86 height 34
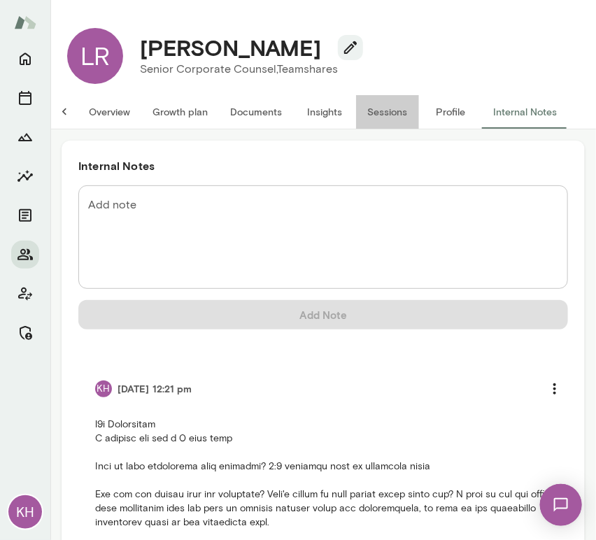
click at [379, 110] on button "Sessions" at bounding box center [387, 112] width 63 height 34
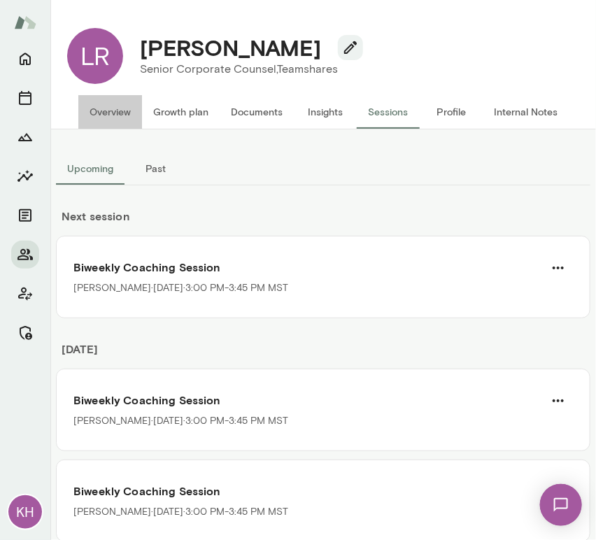
click at [123, 111] on button "Overview" at bounding box center [110, 112] width 64 height 34
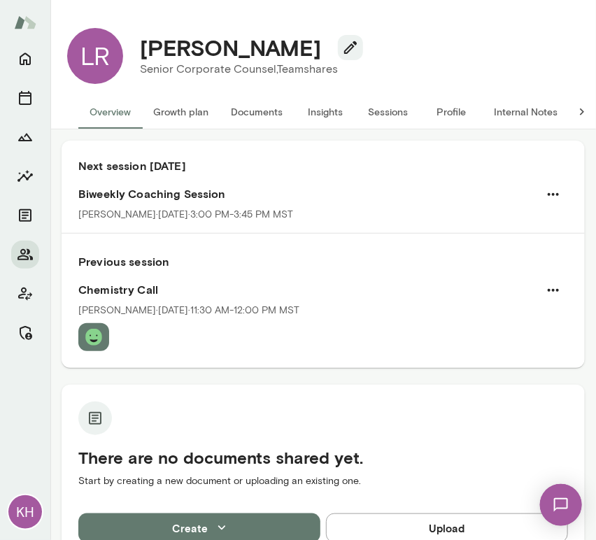
click at [507, 104] on button "Internal Notes" at bounding box center [526, 112] width 86 height 34
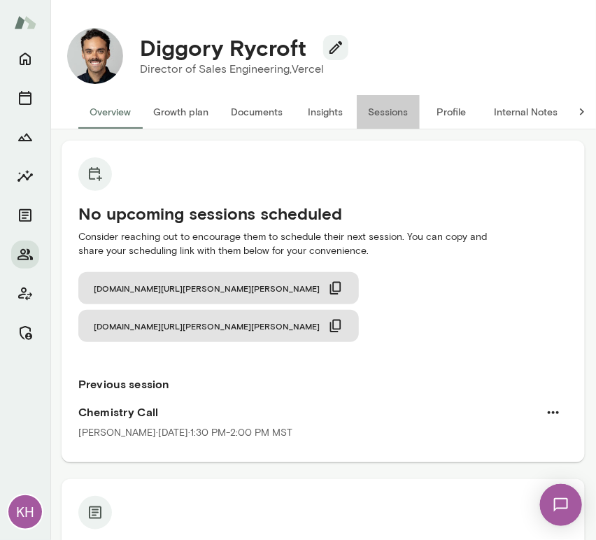
click at [380, 115] on button "Sessions" at bounding box center [388, 112] width 63 height 34
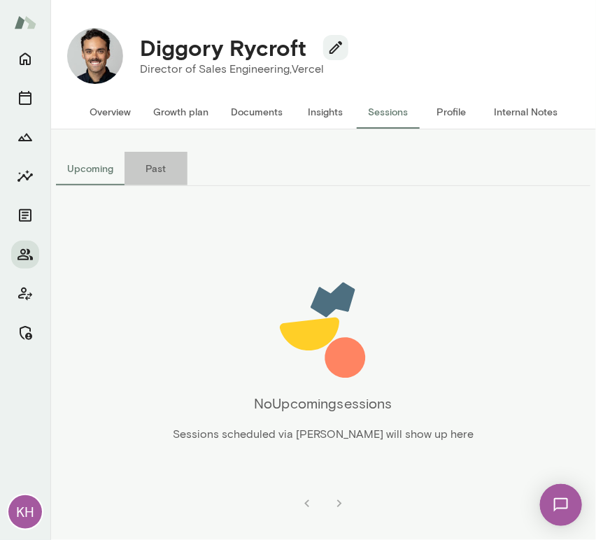
click at [157, 176] on button "Past" at bounding box center [156, 169] width 63 height 34
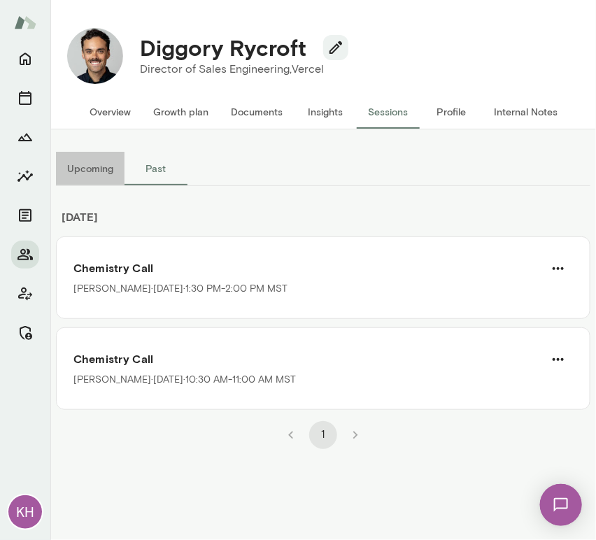
click at [84, 172] on button "Upcoming" at bounding box center [90, 169] width 69 height 34
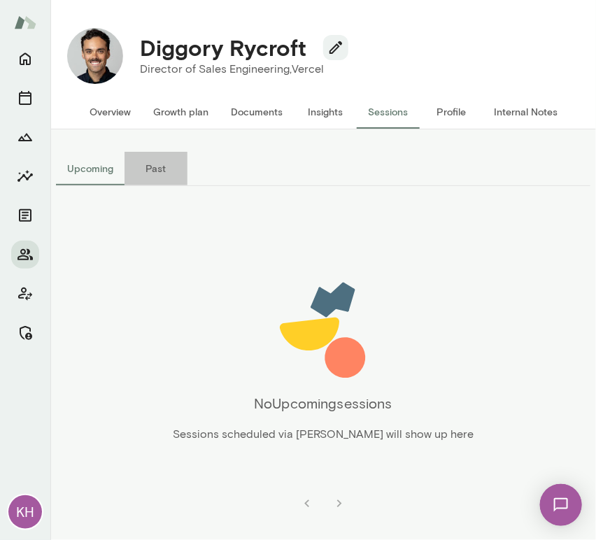
click at [156, 171] on button "Past" at bounding box center [156, 169] width 63 height 34
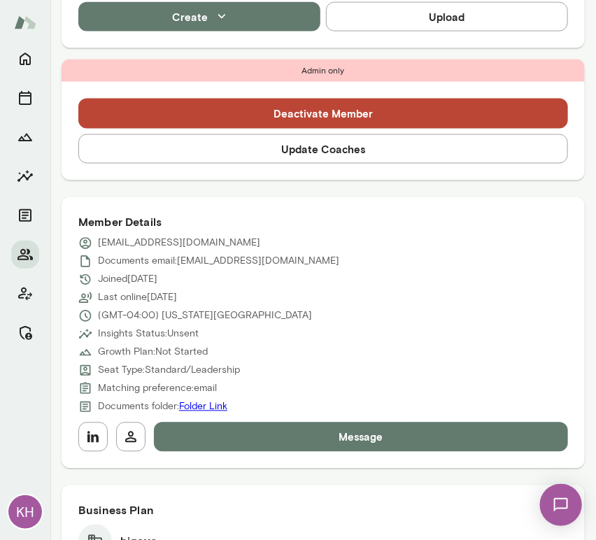
scroll to position [477, 0]
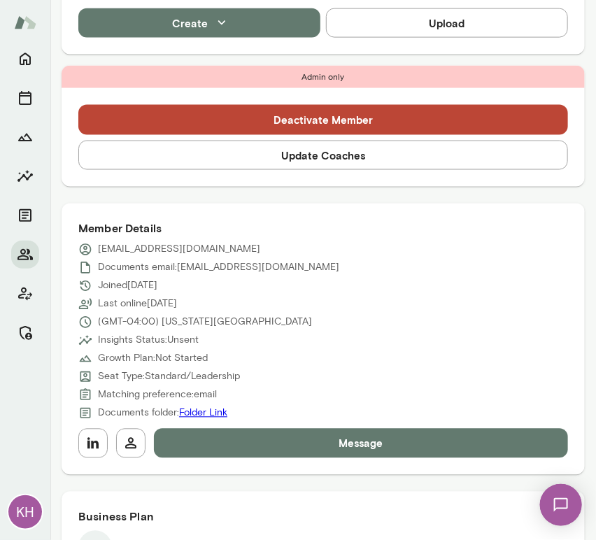
click at [300, 158] on button "Update Coaches" at bounding box center [323, 155] width 490 height 29
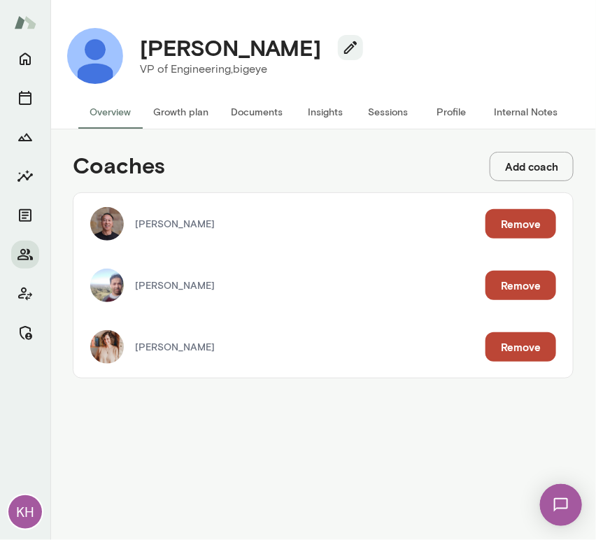
click at [507, 288] on button "Remove" at bounding box center [521, 285] width 71 height 29
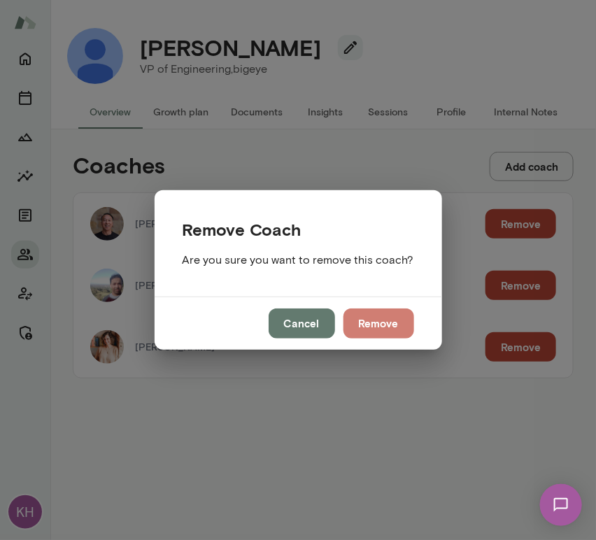
click at [400, 332] on button "Remove" at bounding box center [379, 323] width 71 height 29
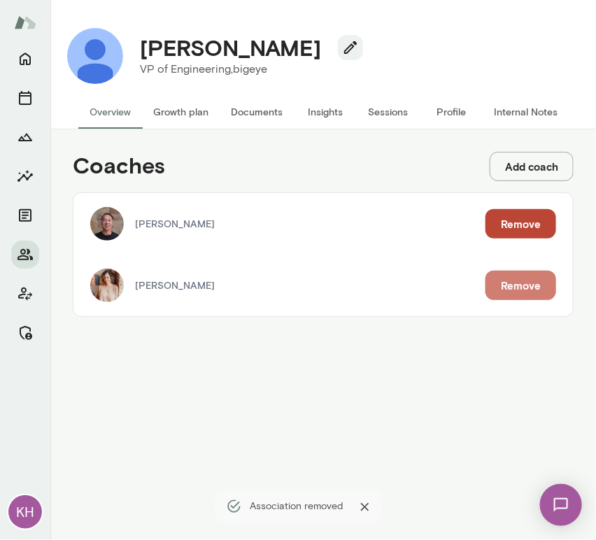
click at [507, 292] on button "Remove" at bounding box center [521, 285] width 71 height 29
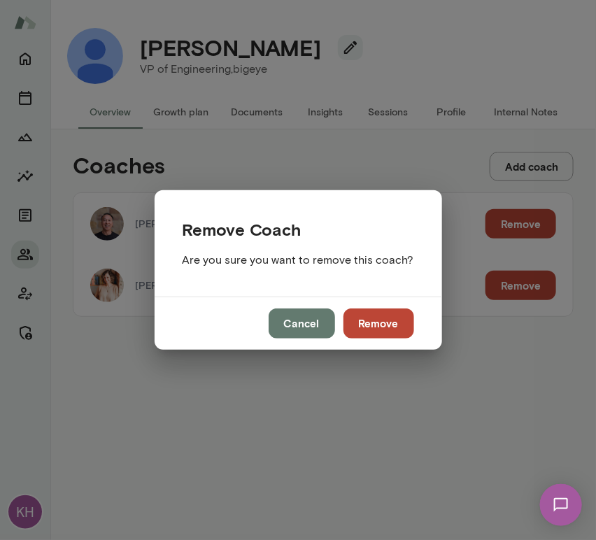
click at [388, 323] on button "Remove" at bounding box center [379, 323] width 71 height 29
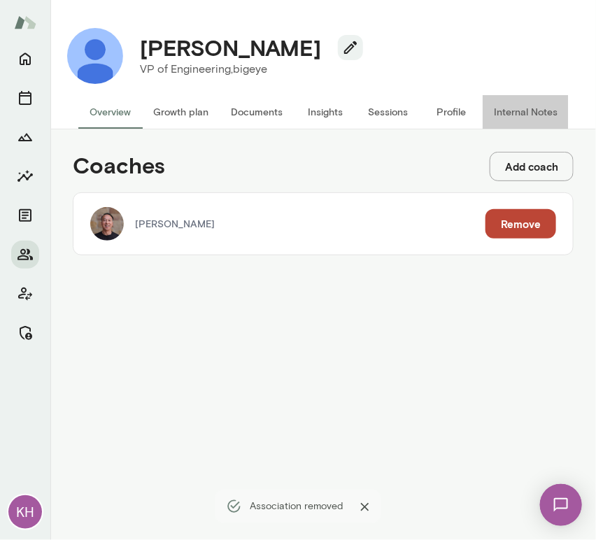
click at [518, 116] on button "Internal Notes" at bounding box center [526, 112] width 86 height 34
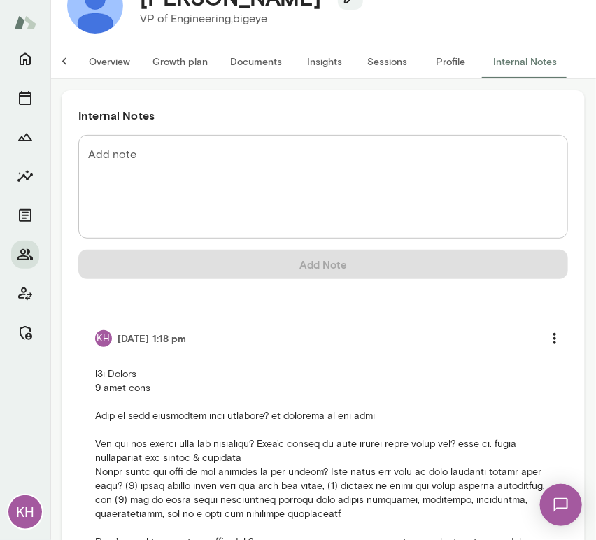
scroll to position [50, 0]
click at [308, 59] on button "Insights" at bounding box center [324, 62] width 63 height 34
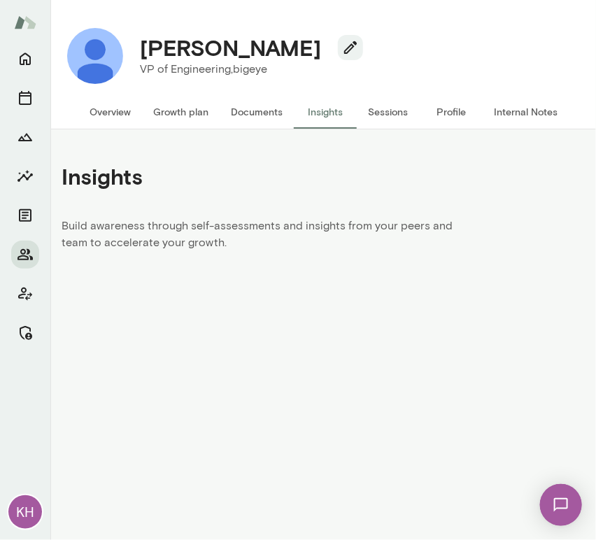
click at [379, 103] on button "Sessions" at bounding box center [388, 112] width 63 height 34
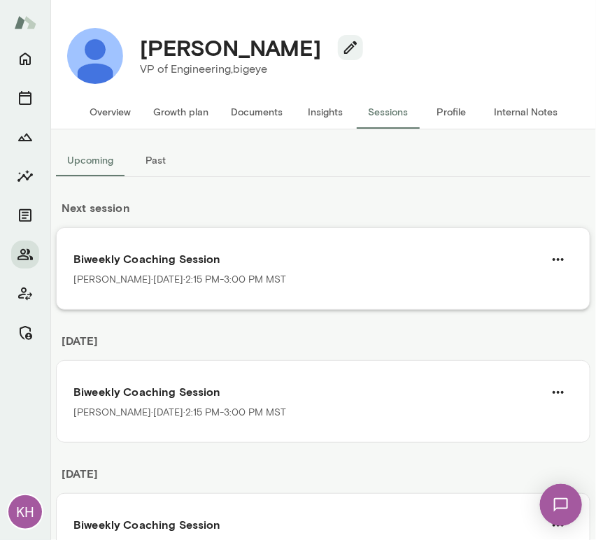
scroll to position [9, 0]
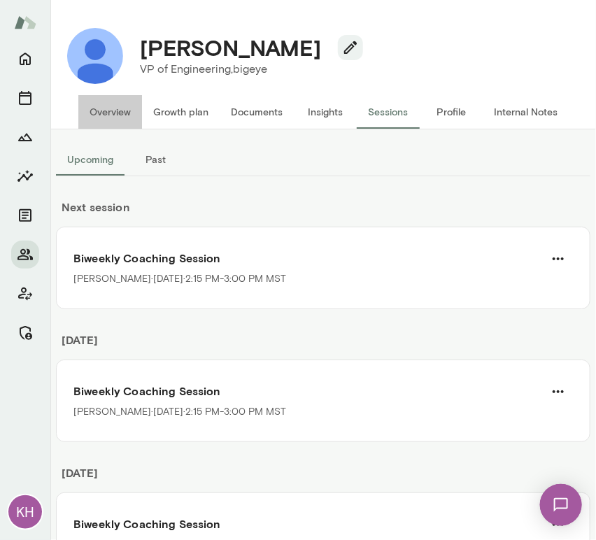
click at [121, 118] on button "Overview" at bounding box center [110, 112] width 64 height 34
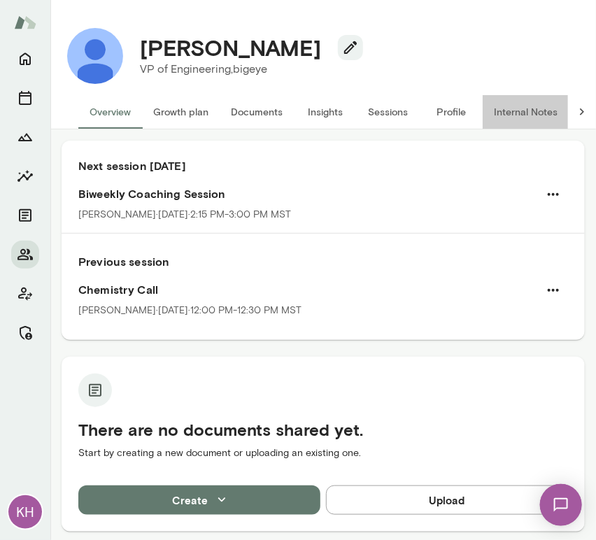
click at [517, 112] on button "Internal Notes" at bounding box center [526, 112] width 86 height 34
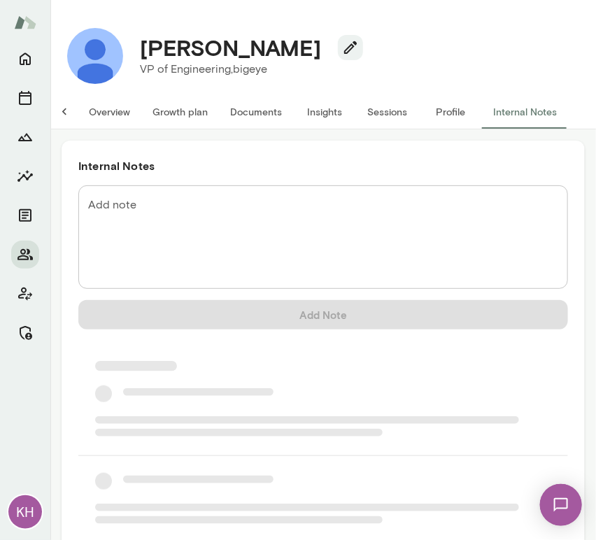
scroll to position [0, 11]
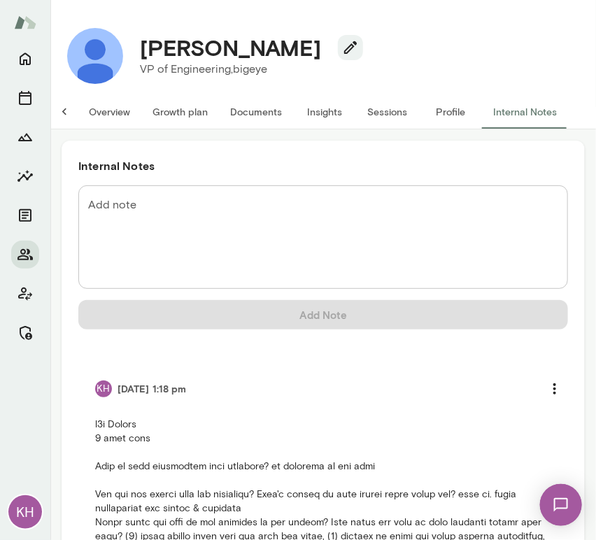
click at [213, 245] on textarea "Add note" at bounding box center [323, 237] width 470 height 80
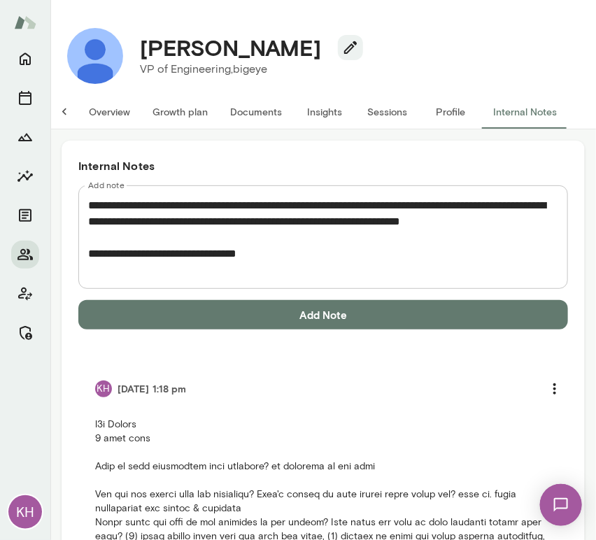
click at [296, 238] on textarea "**********" at bounding box center [317, 237] width 459 height 80
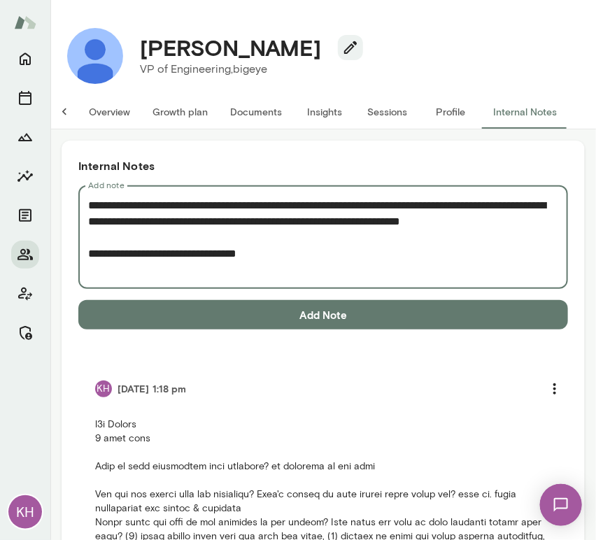
paste textarea "**********"
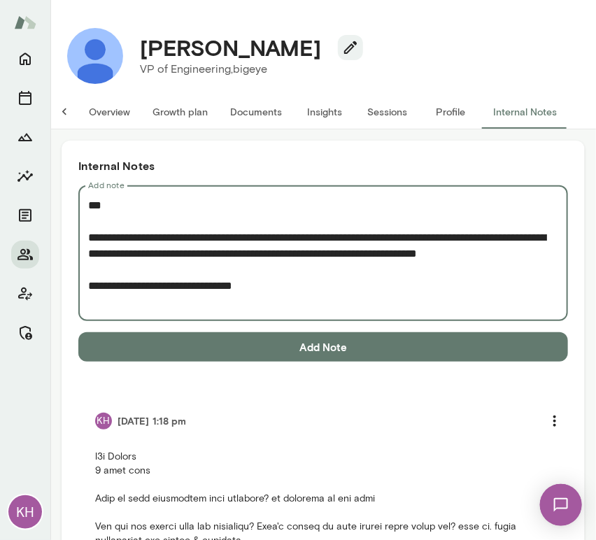
type textarea "**********"
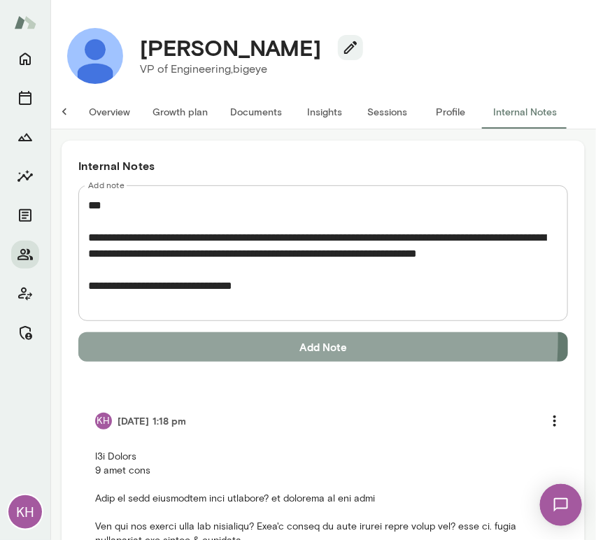
click at [241, 339] on button "Add Note" at bounding box center [323, 346] width 490 height 29
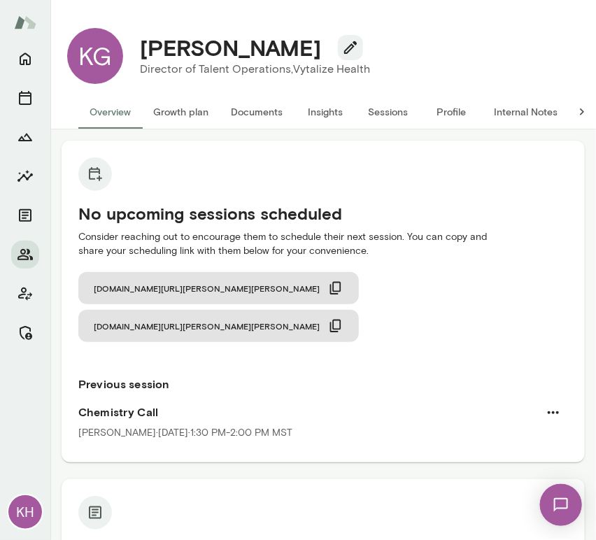
click at [391, 116] on button "Sessions" at bounding box center [388, 112] width 63 height 34
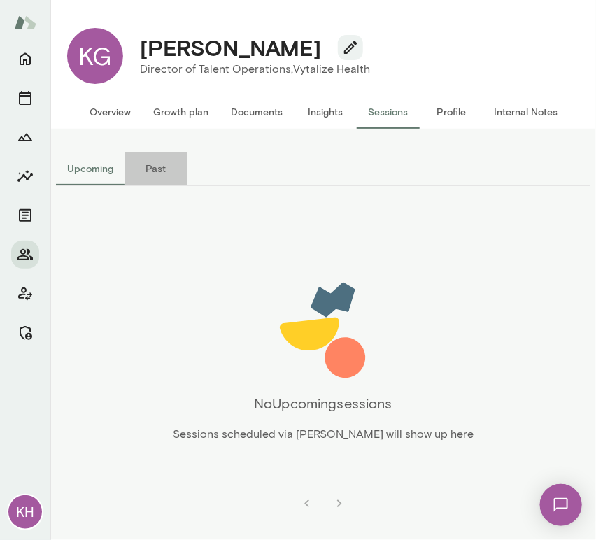
click at [162, 172] on button "Past" at bounding box center [156, 169] width 63 height 34
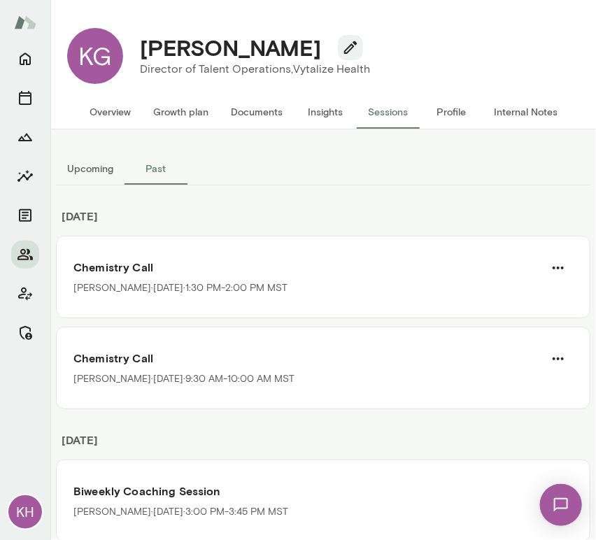
click at [127, 110] on button "Overview" at bounding box center [110, 112] width 64 height 34
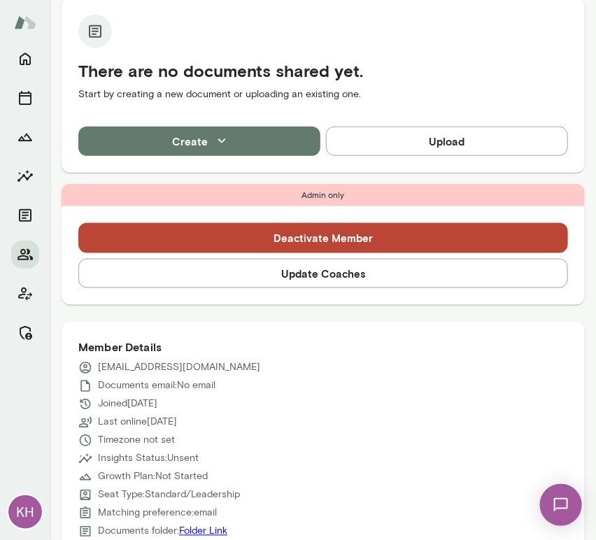
scroll to position [328, 0]
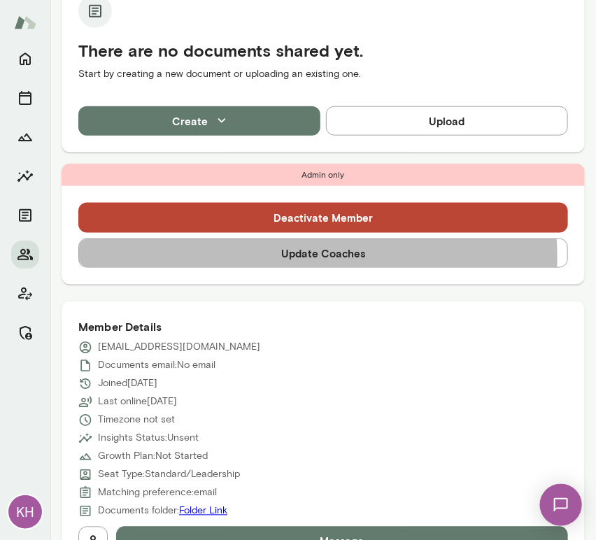
click at [310, 256] on button "Update Coaches" at bounding box center [323, 253] width 490 height 29
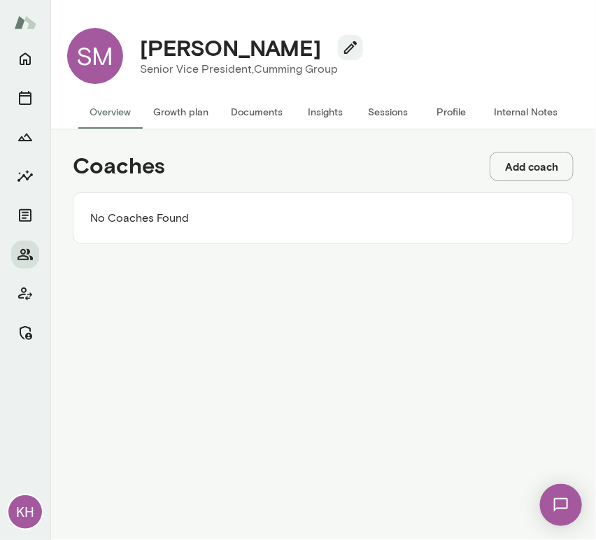
click at [515, 161] on button "Add coach" at bounding box center [532, 166] width 84 height 29
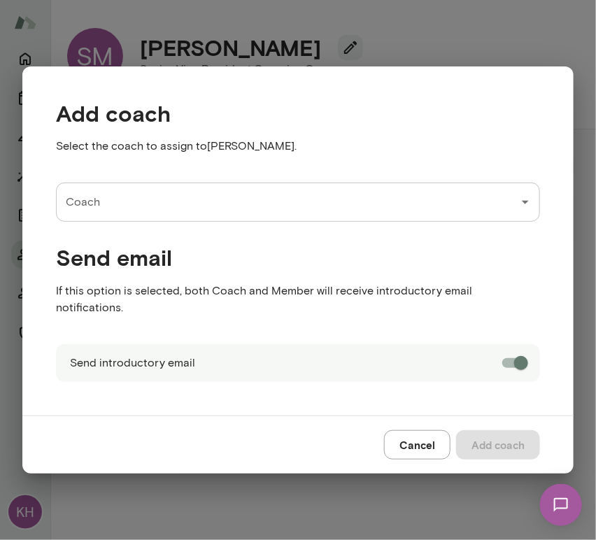
click at [208, 209] on input "Coach" at bounding box center [287, 202] width 451 height 27
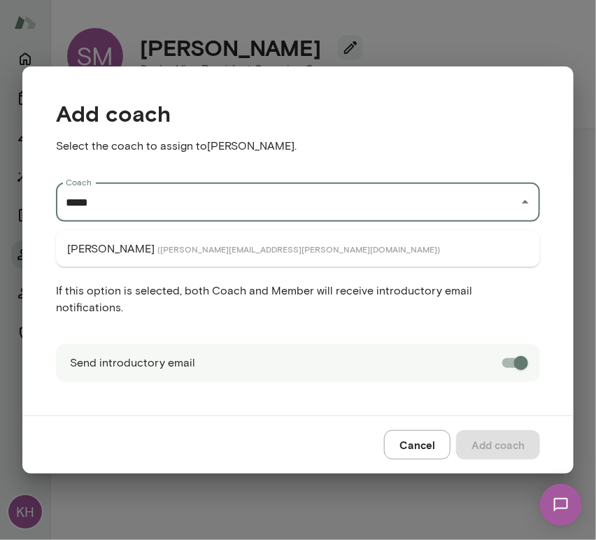
click at [164, 246] on span "( jeremyshane@mento.co )" at bounding box center [298, 249] width 283 height 11
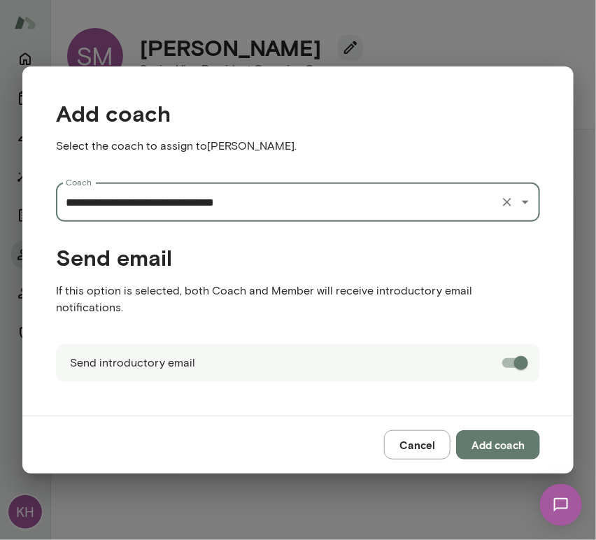
type input "**********"
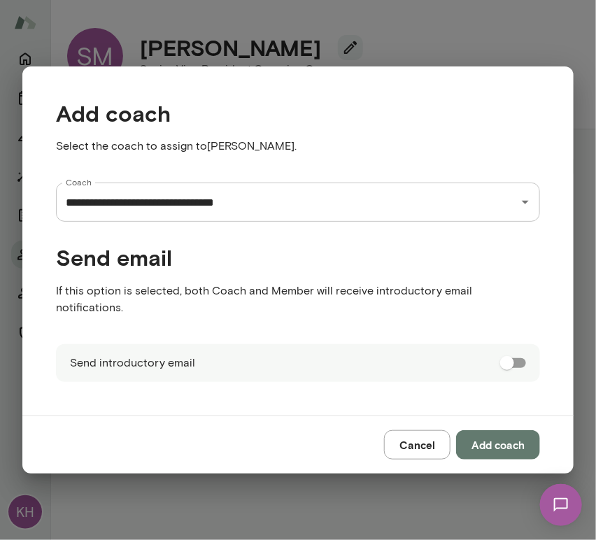
click at [512, 434] on button "Add coach" at bounding box center [498, 444] width 84 height 29
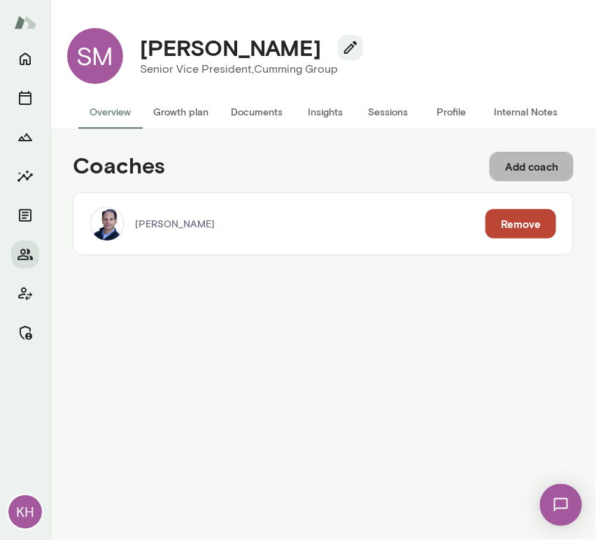
click at [515, 163] on button "Add coach" at bounding box center [532, 166] width 84 height 29
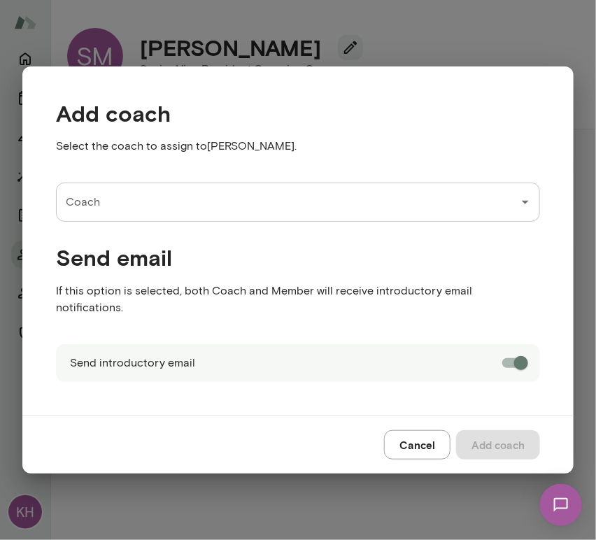
click at [239, 212] on input "Coach" at bounding box center [287, 202] width 451 height 27
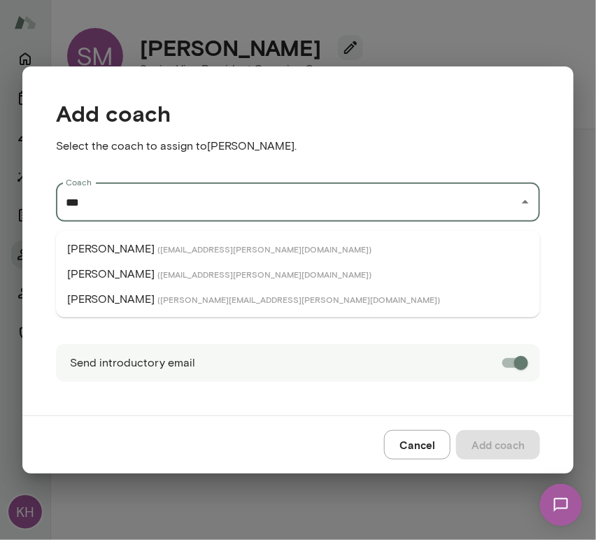
click at [230, 237] on li "Albert Villarde ( albertvillarde@mento.co )" at bounding box center [298, 249] width 484 height 25
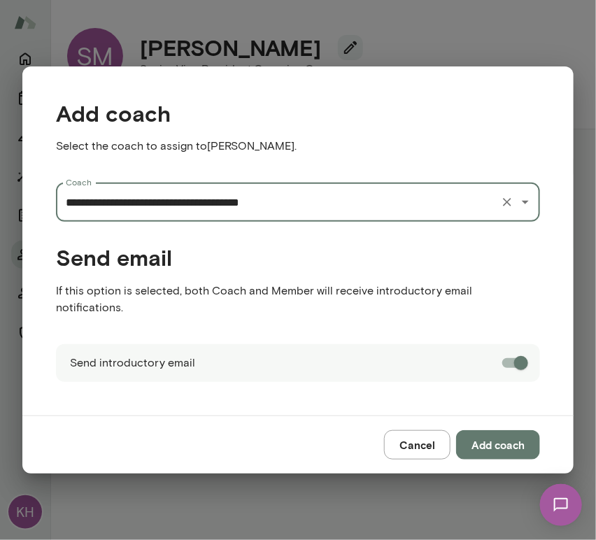
type input "**********"
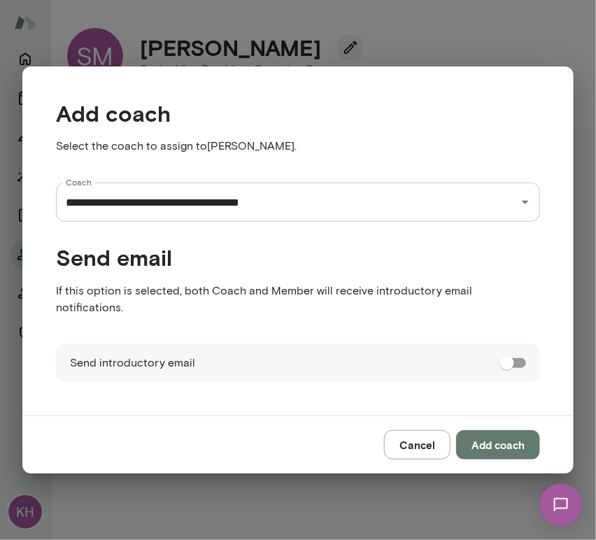
click at [510, 430] on button "Add coach" at bounding box center [498, 444] width 84 height 29
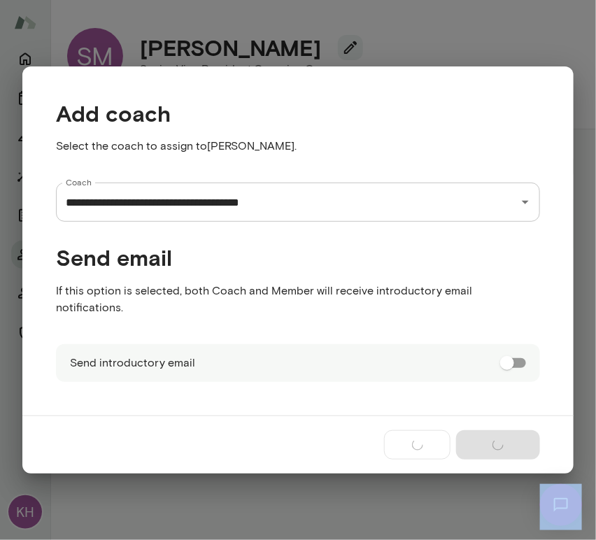
click at [510, 426] on div "Cancel Add coach" at bounding box center [298, 445] width 552 height 58
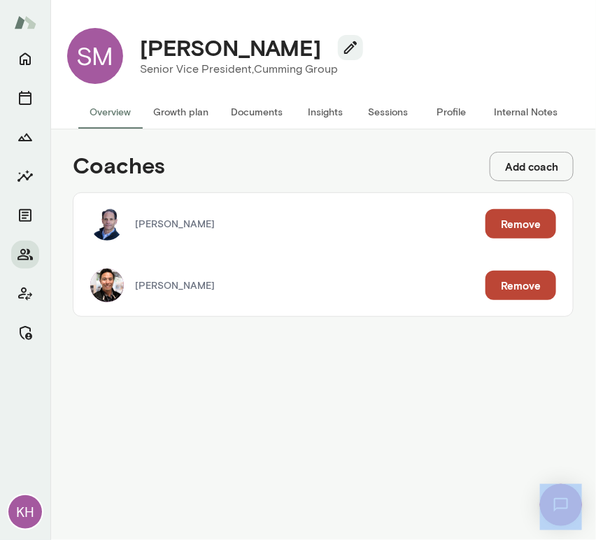
click at [523, 113] on button "Internal Notes" at bounding box center [526, 112] width 86 height 34
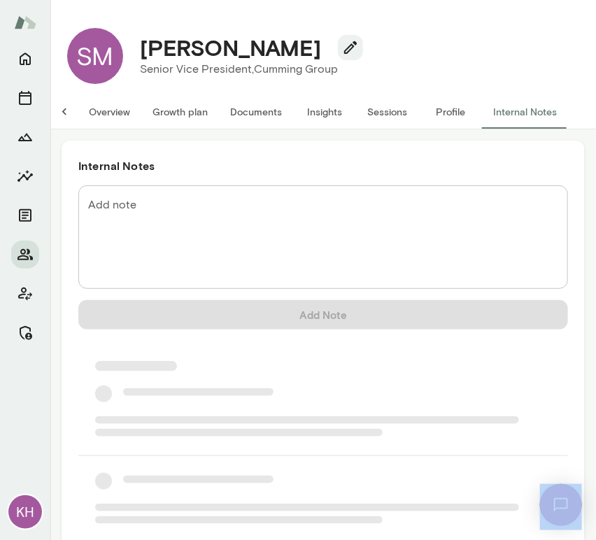
scroll to position [0, 11]
click at [208, 210] on textarea "Add note" at bounding box center [323, 237] width 470 height 80
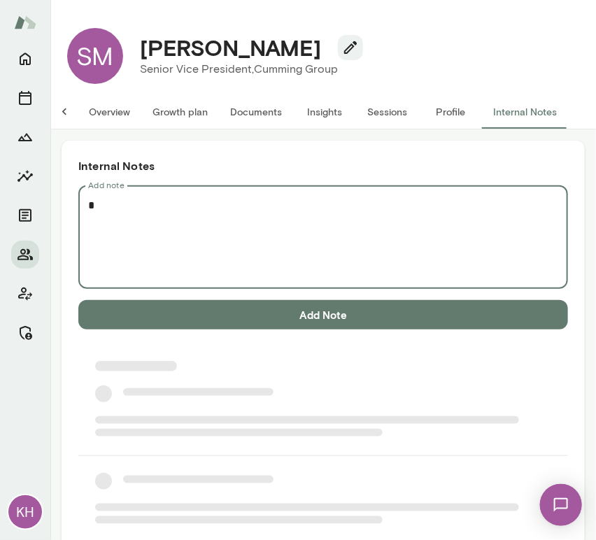
scroll to position [0, 0]
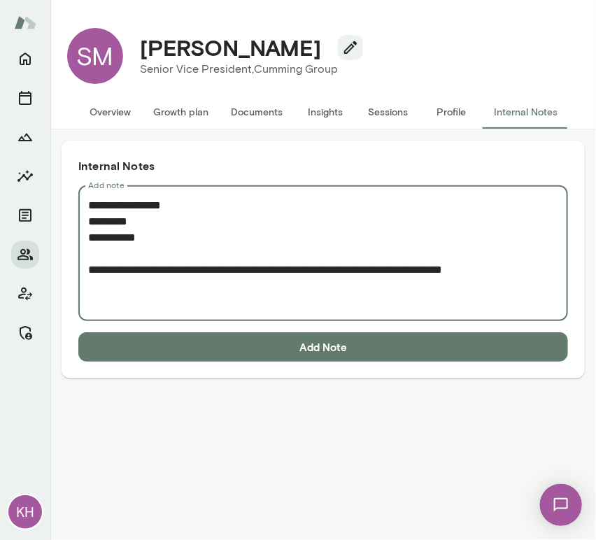
paste textarea "**********"
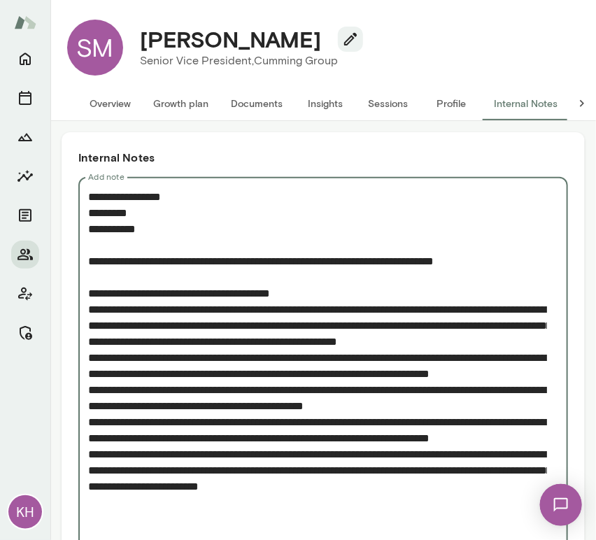
click at [88, 370] on textarea "Add note" at bounding box center [317, 366] width 459 height 354
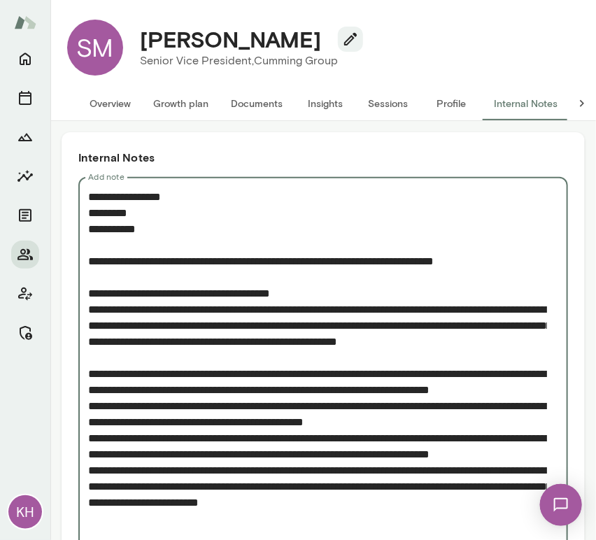
click at [90, 439] on textarea "Add note" at bounding box center [317, 374] width 459 height 370
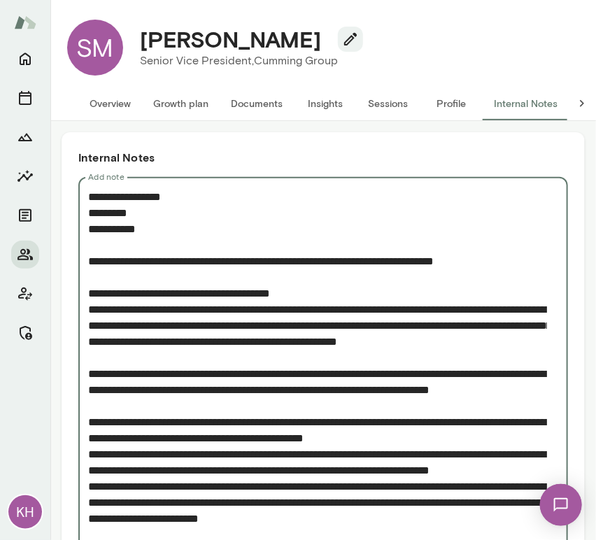
scroll to position [39, 0]
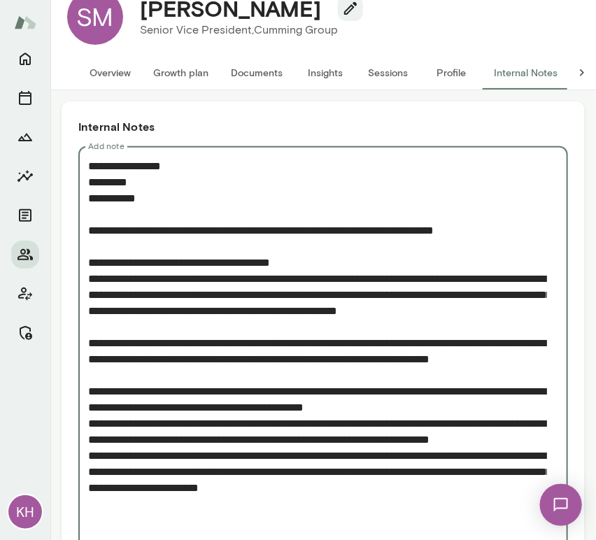
click at [90, 451] on textarea "Add note" at bounding box center [317, 351] width 459 height 386
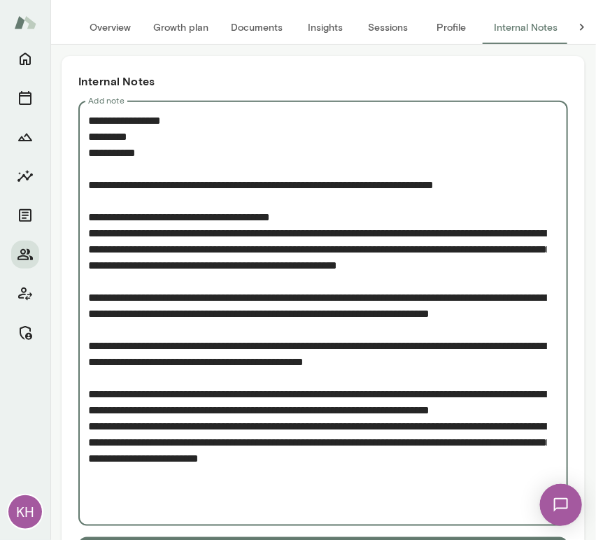
scroll to position [90, 0]
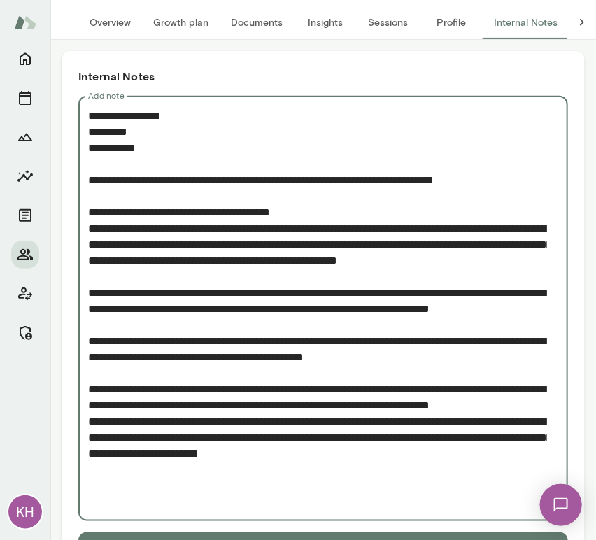
click at [90, 471] on textarea "Add note" at bounding box center [317, 309] width 459 height 402
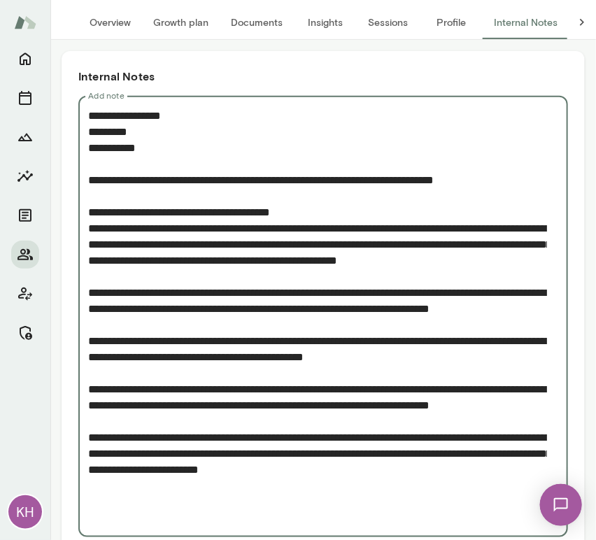
drag, startPoint x: 505, startPoint y: 176, endPoint x: 79, endPoint y: 176, distance: 425.6
click at [79, 176] on div "* Add note" at bounding box center [323, 317] width 490 height 442
type textarea "**********"
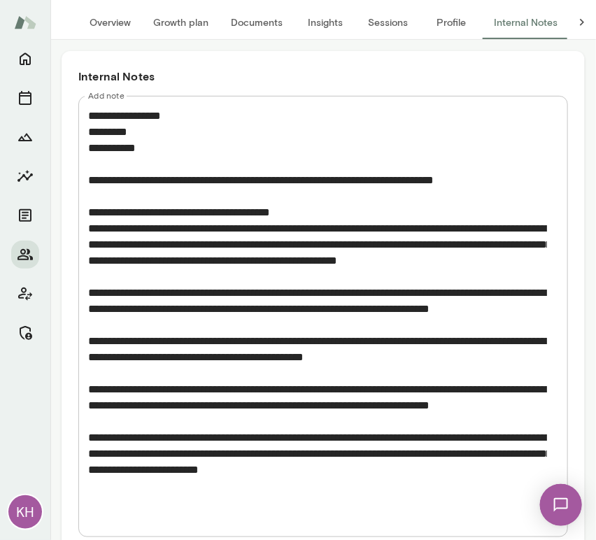
click at [168, 185] on textarea "Add note" at bounding box center [317, 317] width 459 height 419
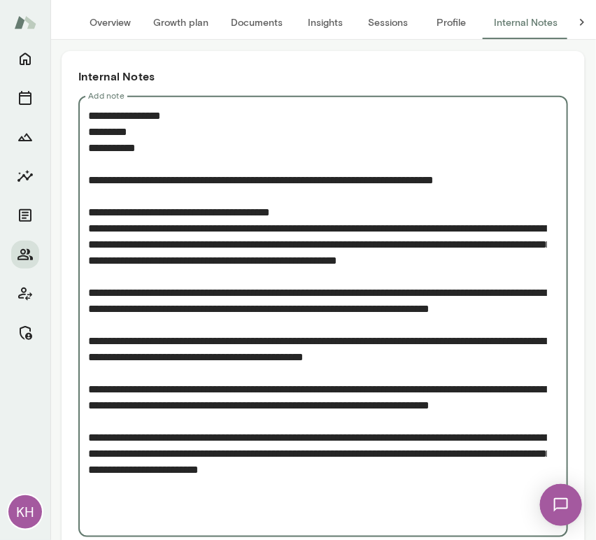
scroll to position [155, 0]
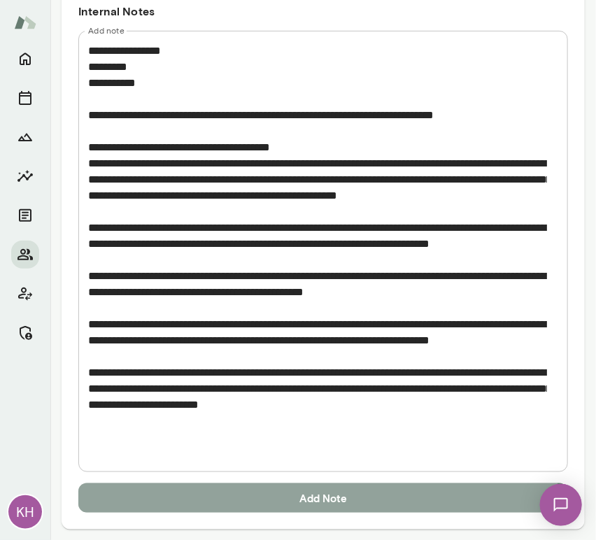
click at [206, 503] on button "Add Note" at bounding box center [323, 498] width 490 height 29
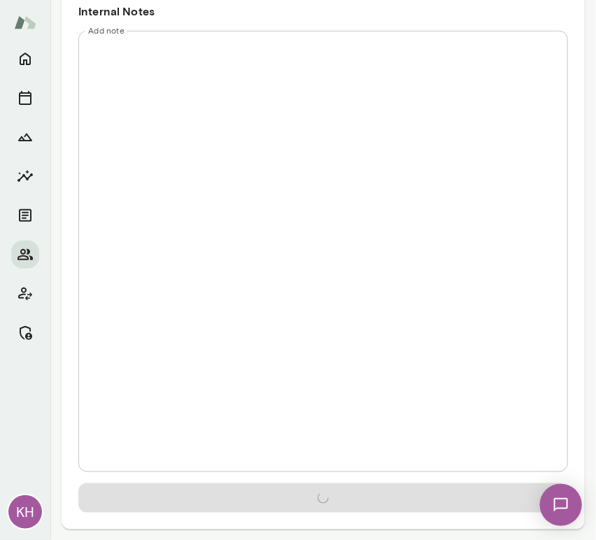
scroll to position [0, 0]
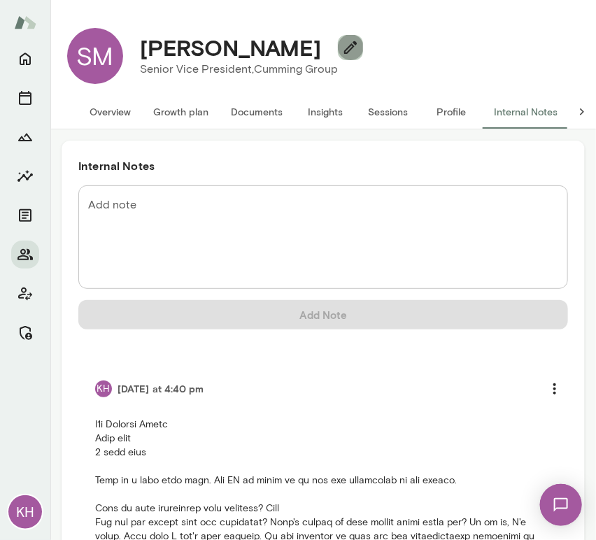
click at [342, 52] on button "button" at bounding box center [350, 47] width 25 height 25
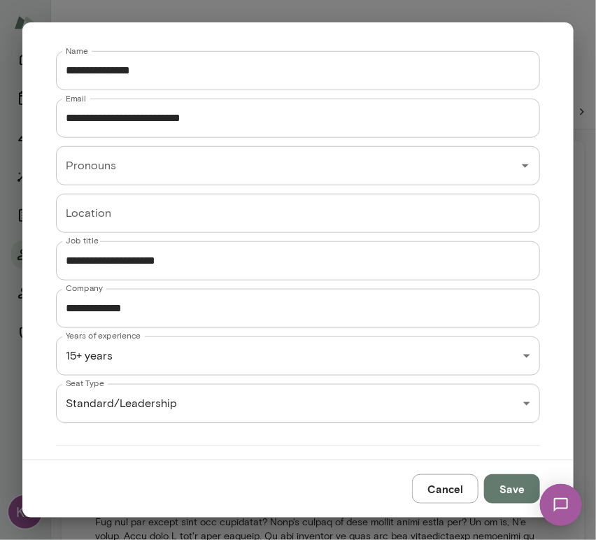
scroll to position [230, 0]
click at [227, 0] on div "**********" at bounding box center [298, 0] width 596 height 0
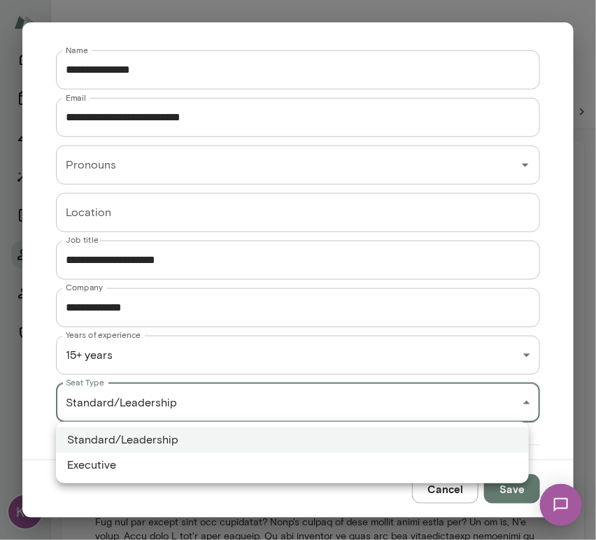
click at [162, 469] on li "Executive" at bounding box center [292, 465] width 473 height 25
type input "*********"
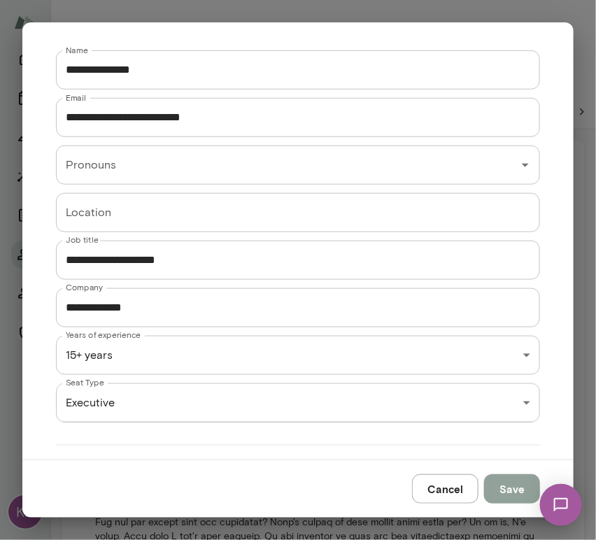
click at [513, 480] on button "Save" at bounding box center [512, 489] width 56 height 29
